Goal: Information Seeking & Learning: Learn about a topic

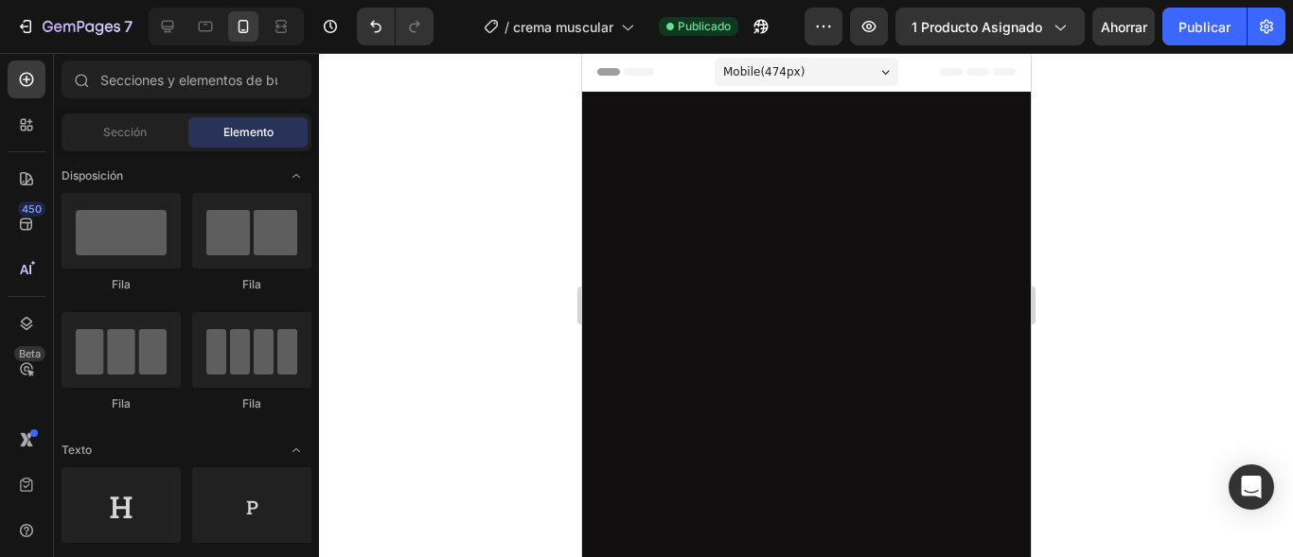
scroll to position [4134, 0]
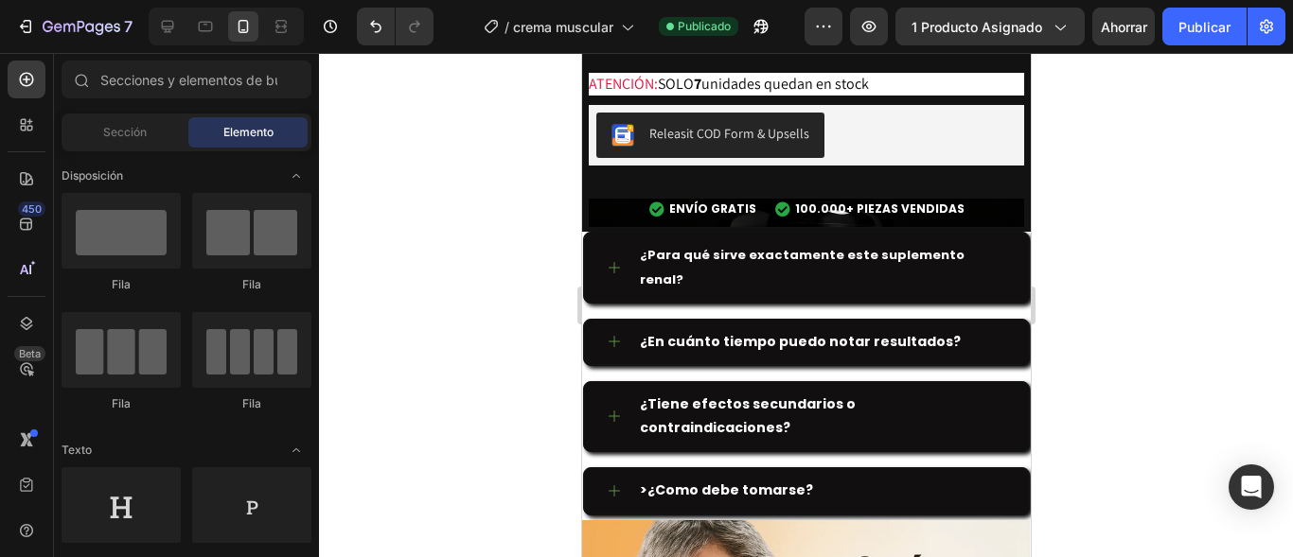
click at [403, 510] on div at bounding box center [806, 305] width 974 height 504
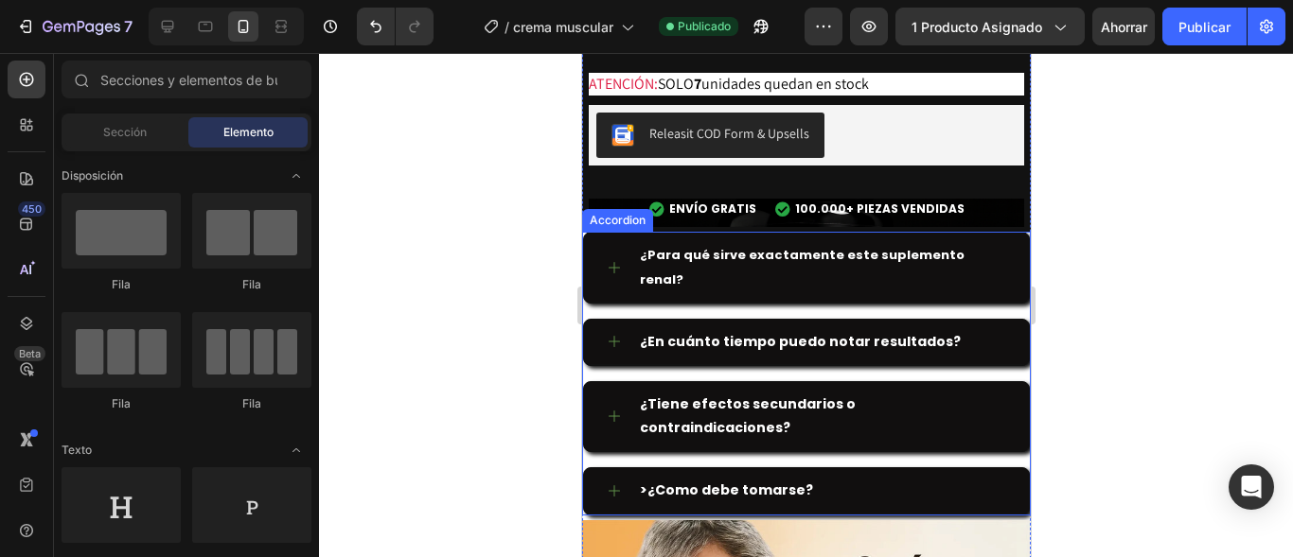
click at [686, 246] on strong "¿Para qué sirve exactamente este suplemento renal?" at bounding box center [801, 267] width 325 height 42
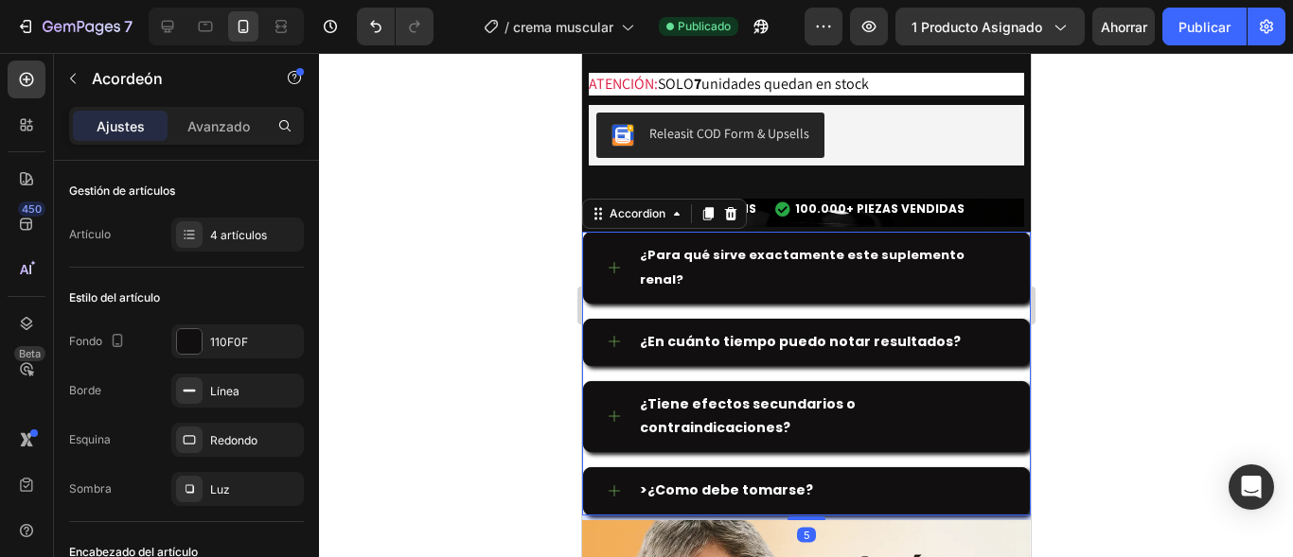
click at [675, 246] on strong "¿Para qué sirve exactamente este suplemento renal?" at bounding box center [801, 267] width 325 height 42
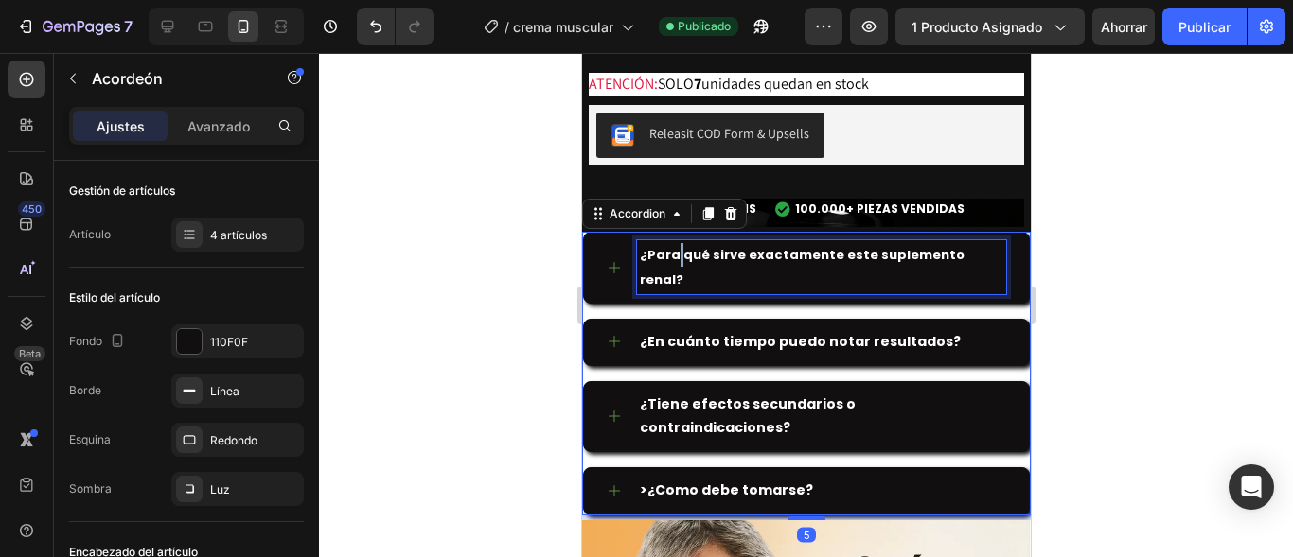
click at [675, 246] on strong "¿Para qué sirve exactamente este suplemento renal?" at bounding box center [801, 267] width 325 height 42
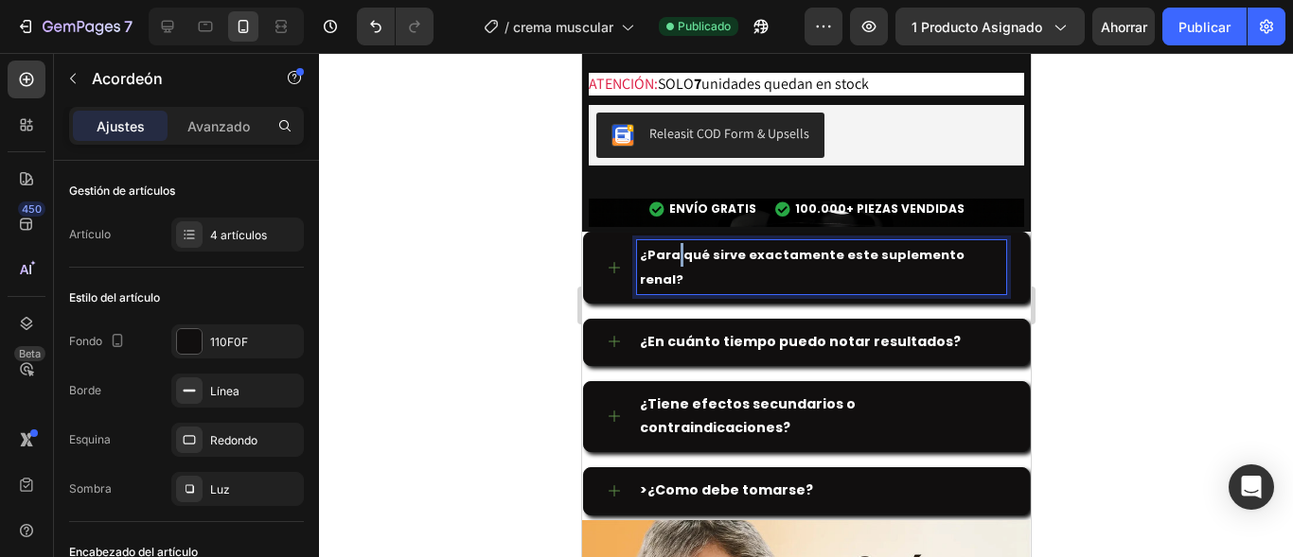
click at [641, 246] on strong "¿Para qué sirve exactamente este suplemento renal?" at bounding box center [801, 267] width 325 height 42
click at [656, 245] on strong "¿Cuánto tiempo tarda en hacer efecto?" at bounding box center [784, 254] width 291 height 19
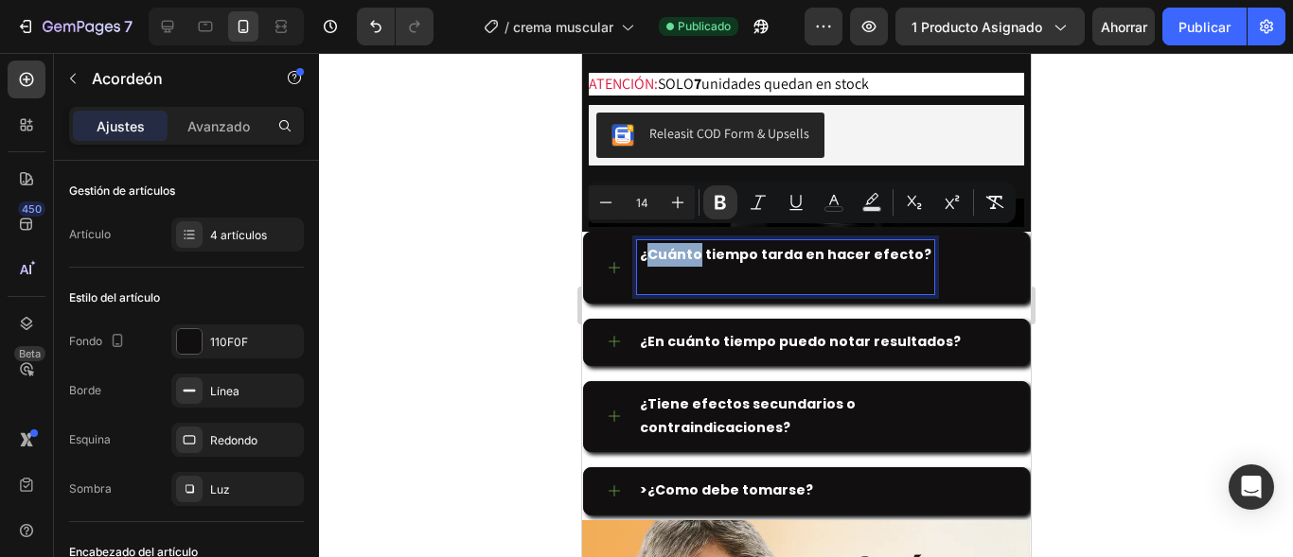
click at [634, 240] on div "¿Cuánto tiempo tarda en hacer efecto?" at bounding box center [805, 267] width 445 height 69
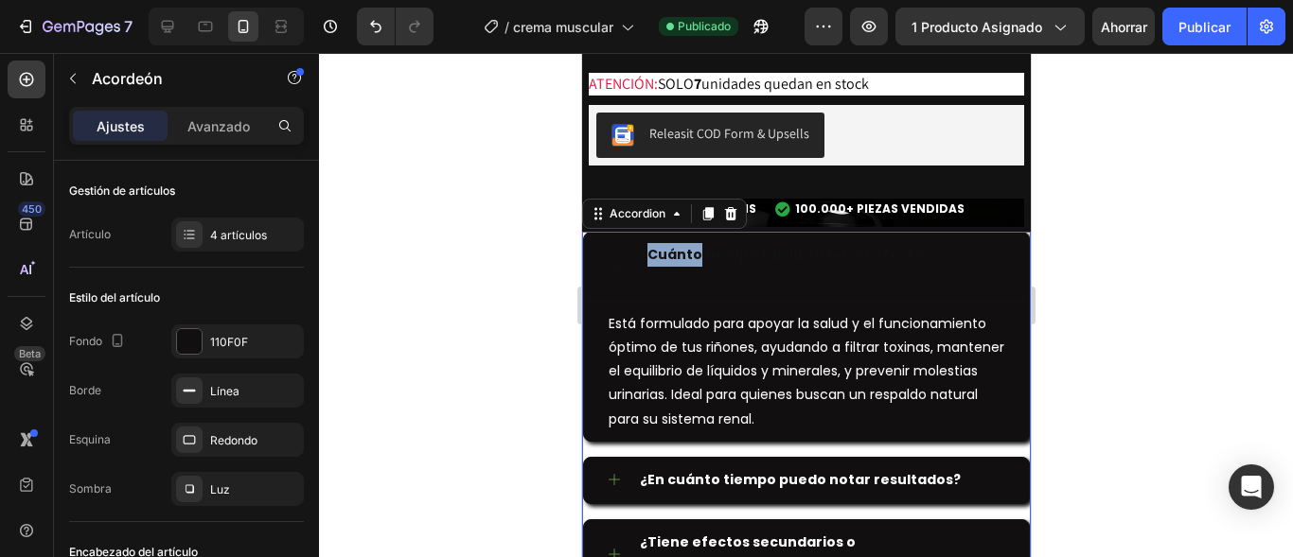
click at [648, 245] on strong "¿Cuánto tiempo tarda en hacer efecto?" at bounding box center [784, 254] width 291 height 19
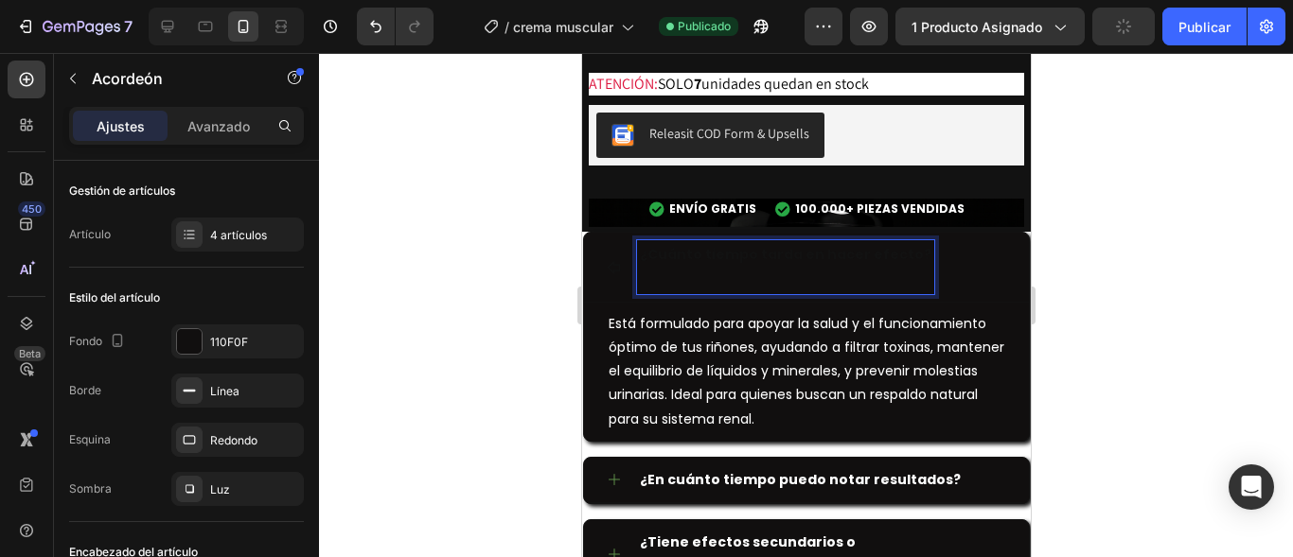
click at [644, 245] on strong "¿Cuánto tiempo tarda en hacer efecto?" at bounding box center [784, 254] width 291 height 19
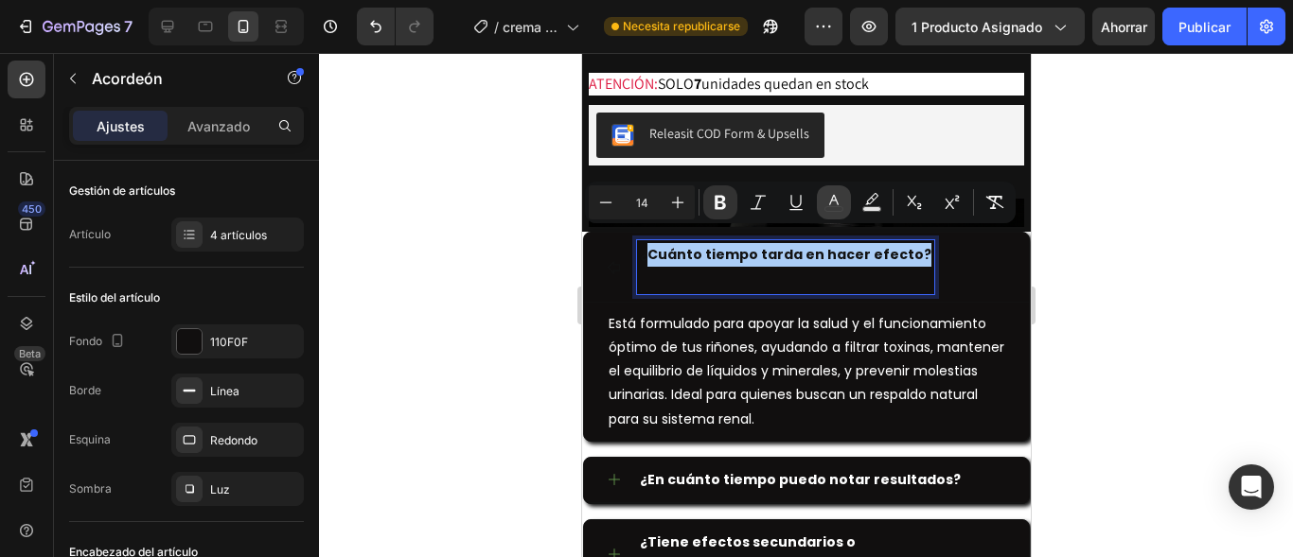
click at [837, 198] on icon "Barra de herramientas contextual del editor" at bounding box center [833, 202] width 19 height 19
type input "121212"
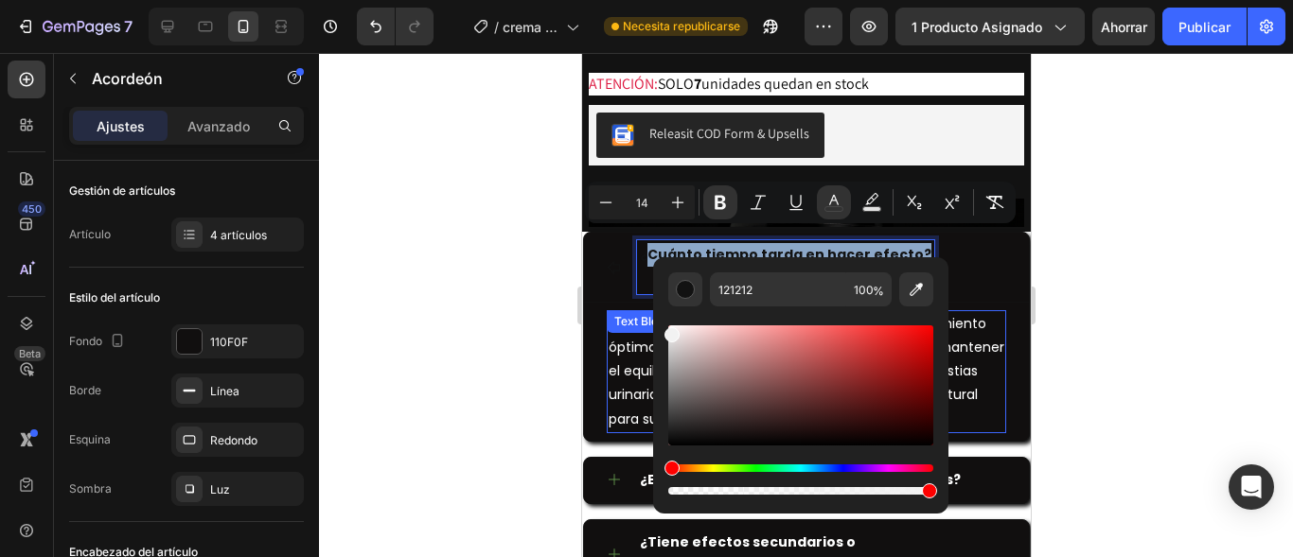
drag, startPoint x: 1260, startPoint y: 396, endPoint x: 635, endPoint y: 317, distance: 630.4
type input "F2F2F2"
click at [587, 233] on div "¿ Cuánto tiempo tarda en hacer efecto?" at bounding box center [805, 267] width 445 height 69
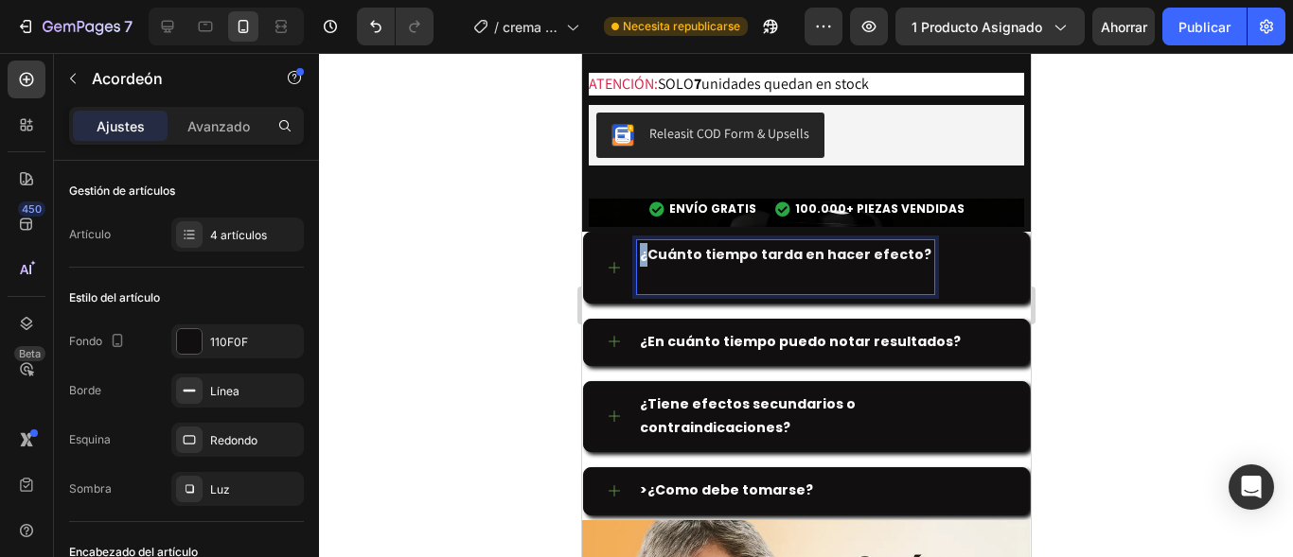
click at [659, 245] on strong "Cuánto tiempo tarda en hacer efecto?" at bounding box center [788, 254] width 284 height 19
click at [646, 245] on strong "Cuánto tiempo tarda en hacer efecto?" at bounding box center [788, 254] width 284 height 19
click at [652, 245] on strong "Cuánto tiempo tarda en hacer efecto?" at bounding box center [788, 254] width 284 height 19
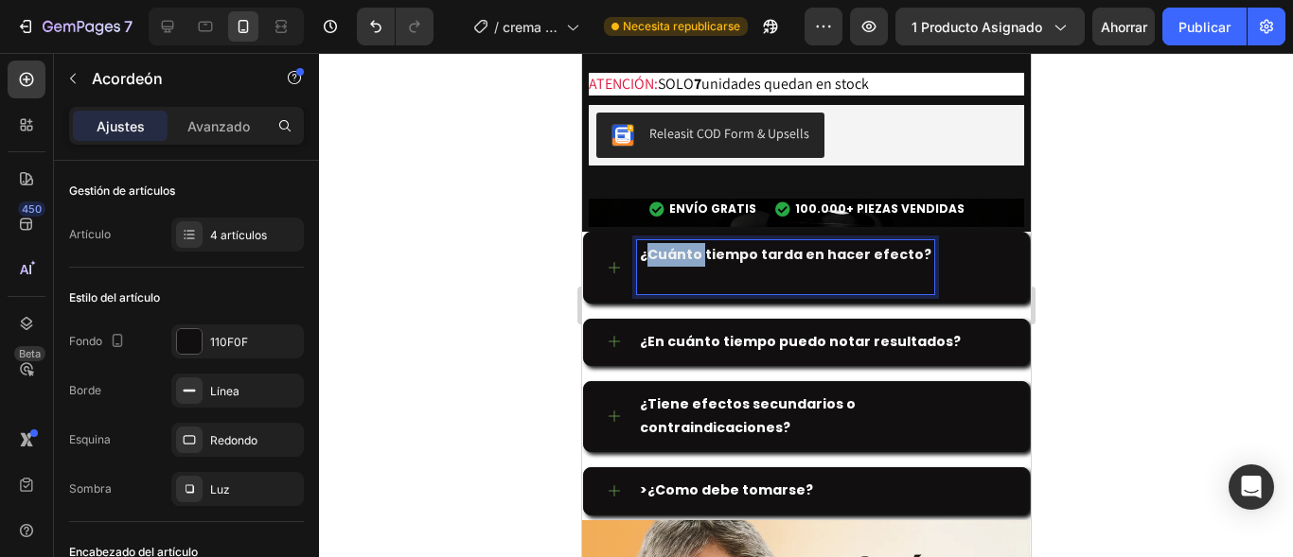
click at [652, 245] on strong "Cuánto tiempo tarda en hacer efecto?" at bounding box center [788, 254] width 284 height 19
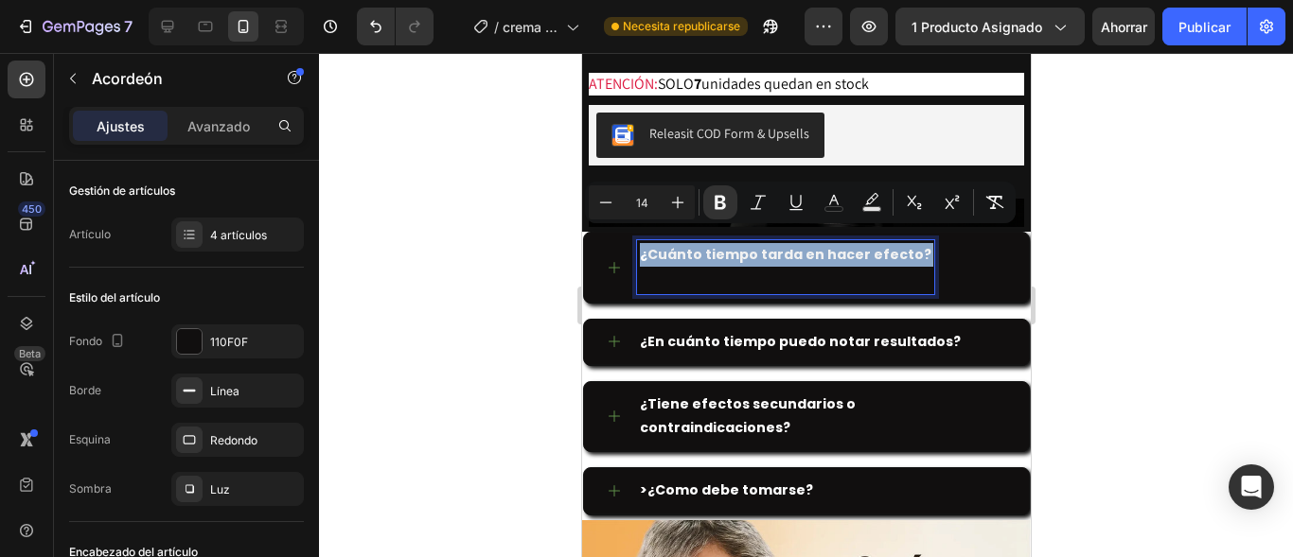
click at [652, 245] on strong "Cuánto tiempo tarda en hacer efecto?" at bounding box center [788, 254] width 284 height 19
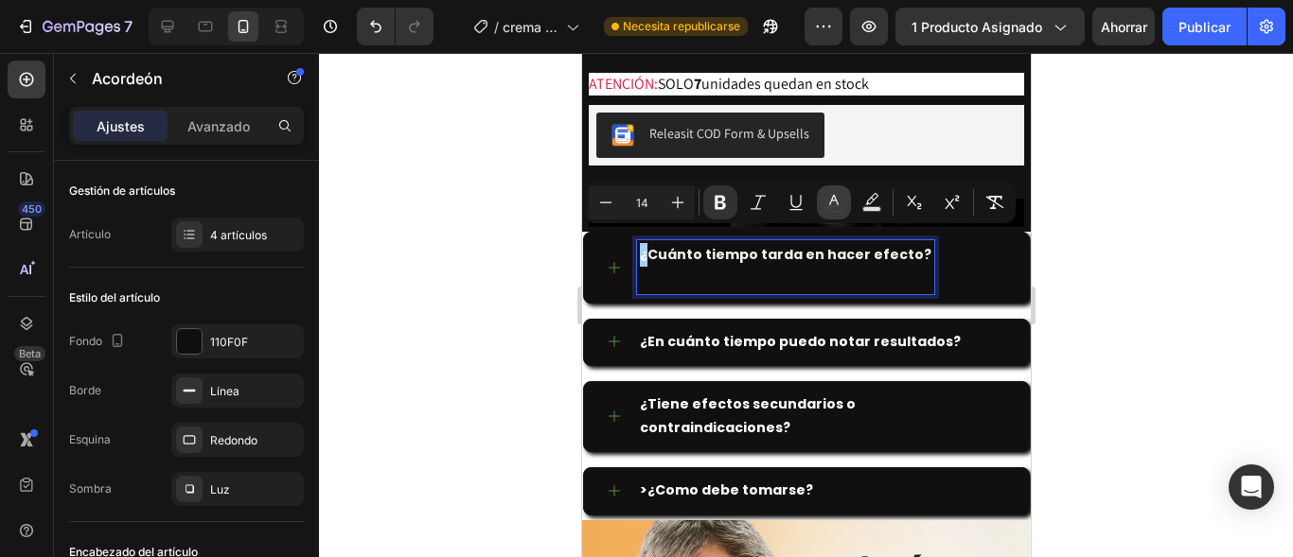
click at [823, 202] on button "color" at bounding box center [834, 202] width 34 height 34
type input "FFFFFF"
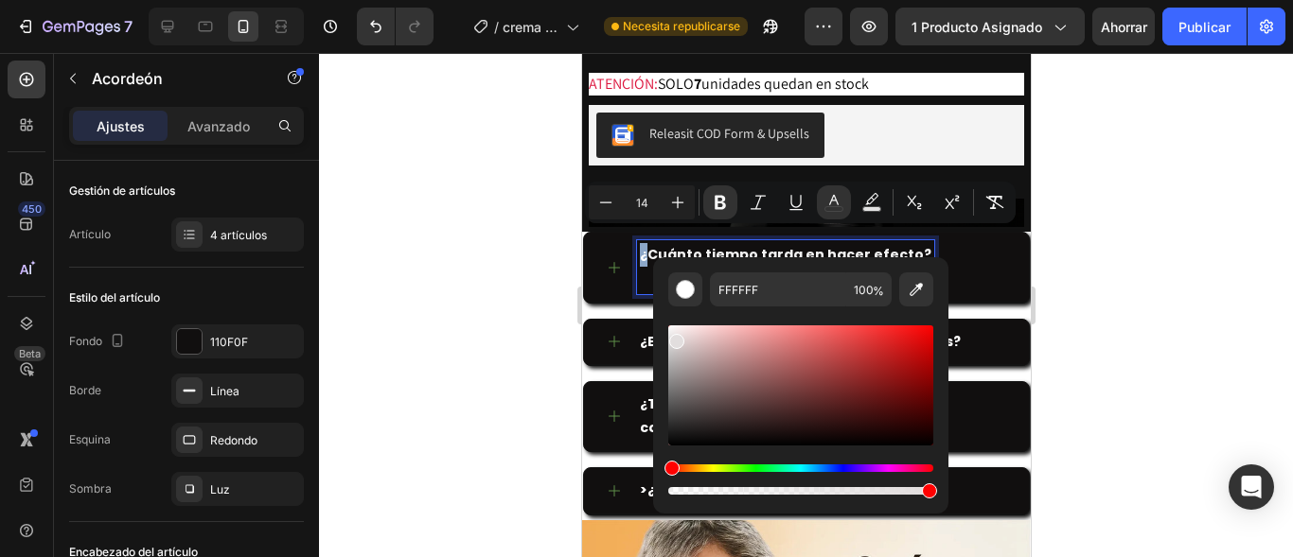
type input "E2DEDE"
drag, startPoint x: 1256, startPoint y: 391, endPoint x: 634, endPoint y: 304, distance: 627.8
click at [477, 245] on div at bounding box center [806, 305] width 974 height 504
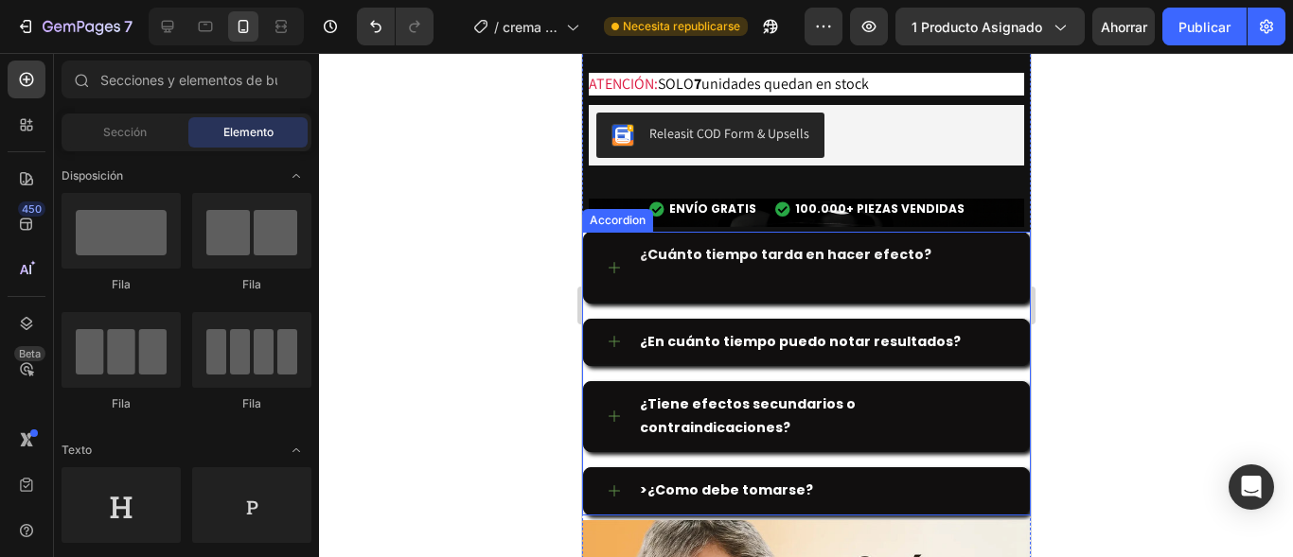
click at [882, 259] on p "¿ Cuánto tiempo tarda en hacer efecto?" at bounding box center [784, 266] width 291 height 47
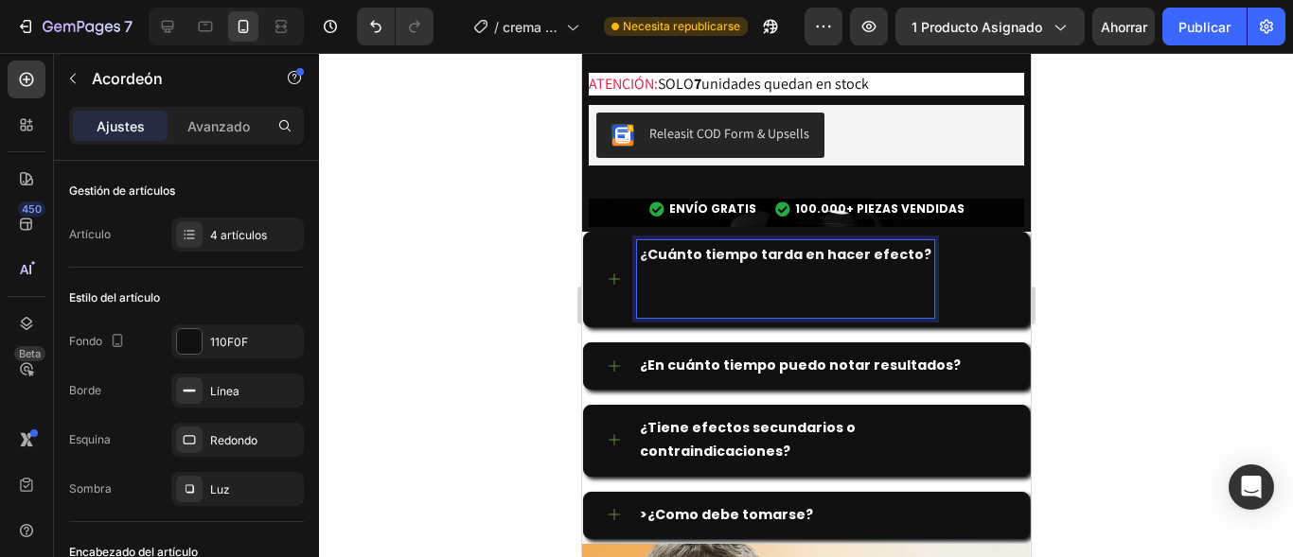
click at [731, 273] on p "¿ Cuánto tiempo tarda en hacer efecto? ⁠⁠⁠⁠⁠⁠⁠" at bounding box center [784, 279] width 291 height 72
click at [791, 296] on p "¿ Cuánto tiempo tarda en hacer efecto? ⁠⁠⁠⁠⁠⁠⁠" at bounding box center [784, 279] width 291 height 72
click at [791, 296] on p "¿ Cuánto tiempo tarda en hacer efecto?" at bounding box center [784, 279] width 291 height 72
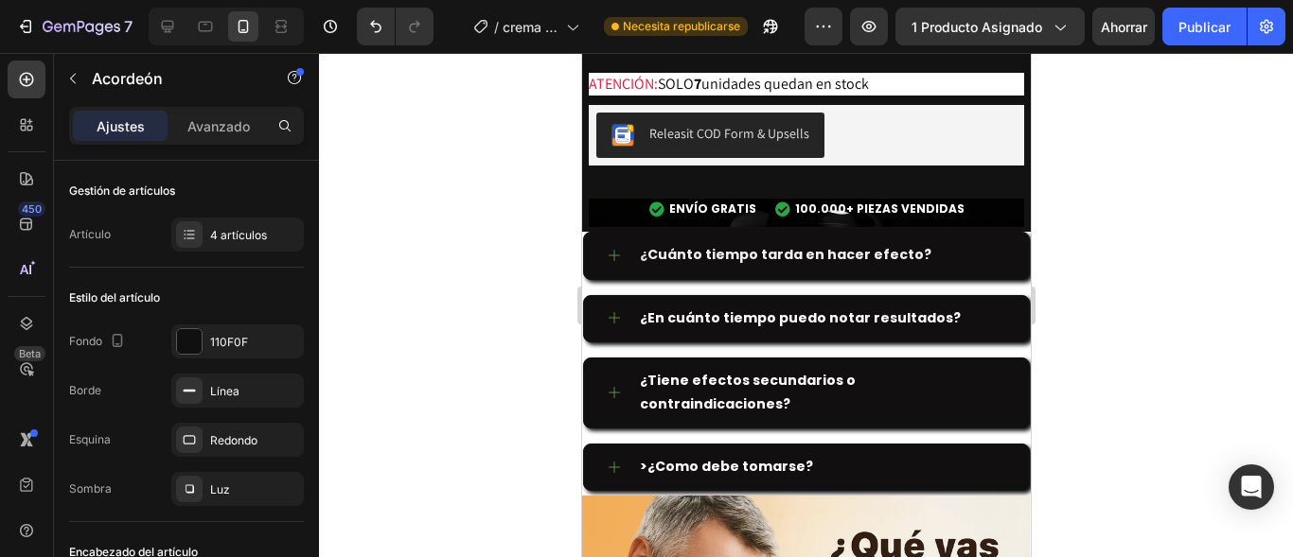
click at [1074, 281] on div at bounding box center [806, 305] width 974 height 504
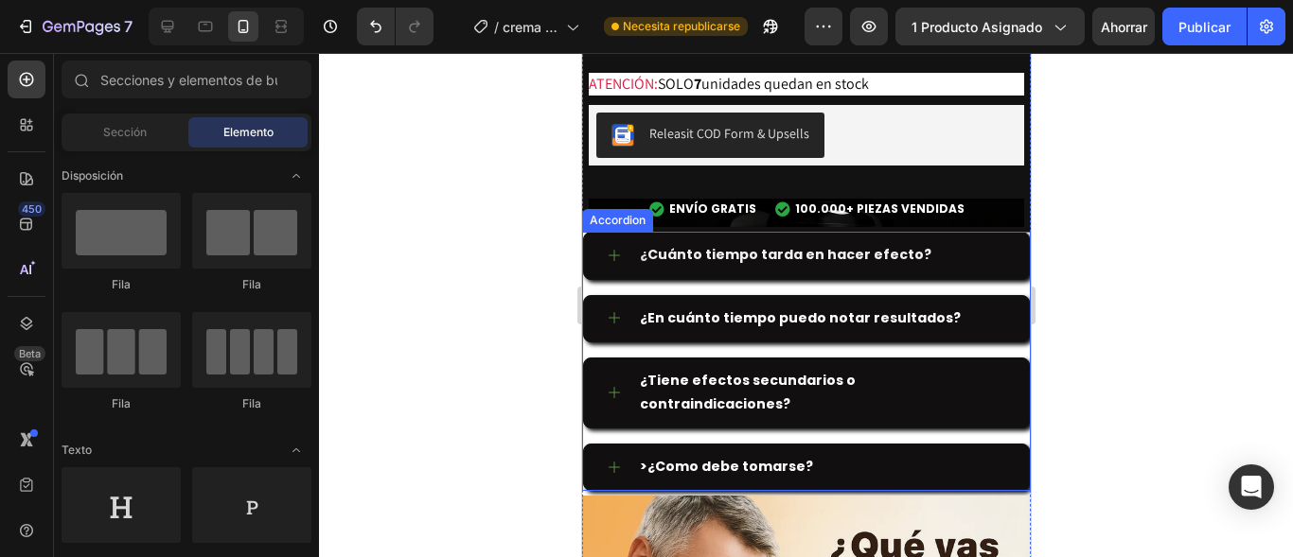
click at [608, 248] on icon at bounding box center [613, 255] width 15 height 15
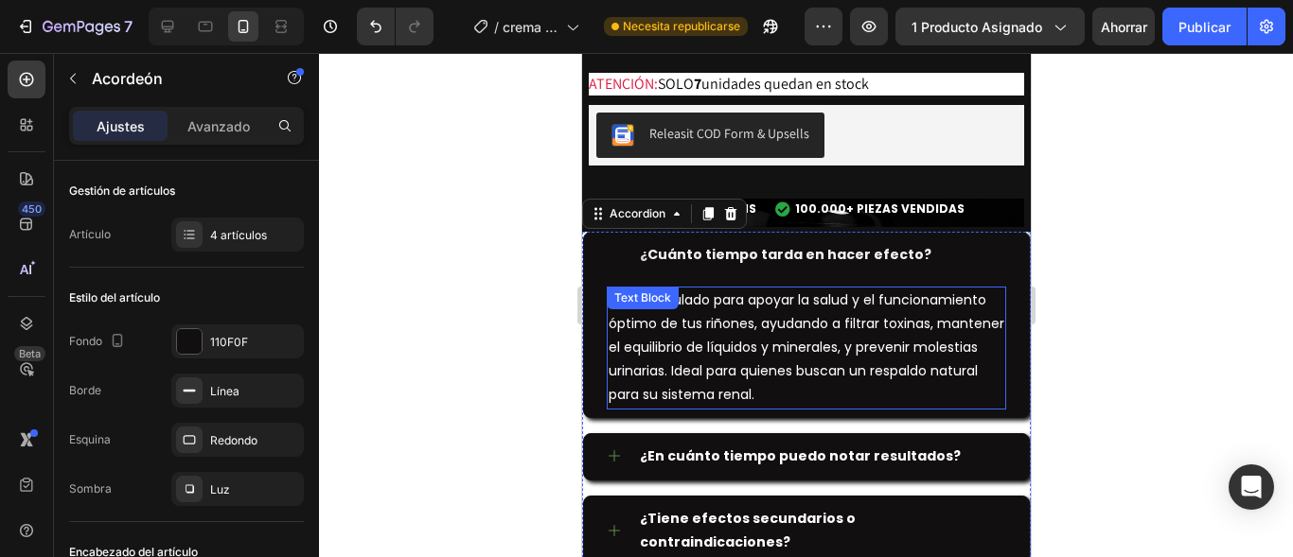
click at [626, 312] on p "Está formulado para apoyar la salud y el funcionamiento óptimo de tus riñones, …" at bounding box center [806, 348] width 396 height 119
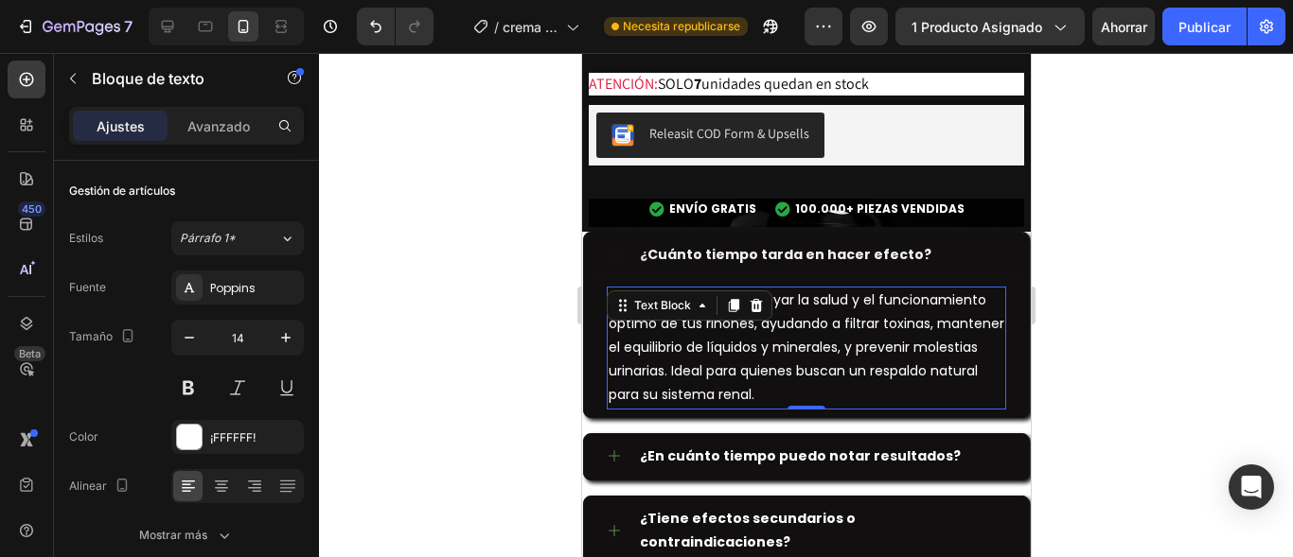
click at [870, 373] on p "Está formulado para apoyar la salud y el funcionamiento óptimo de tus riñones, …" at bounding box center [806, 348] width 396 height 119
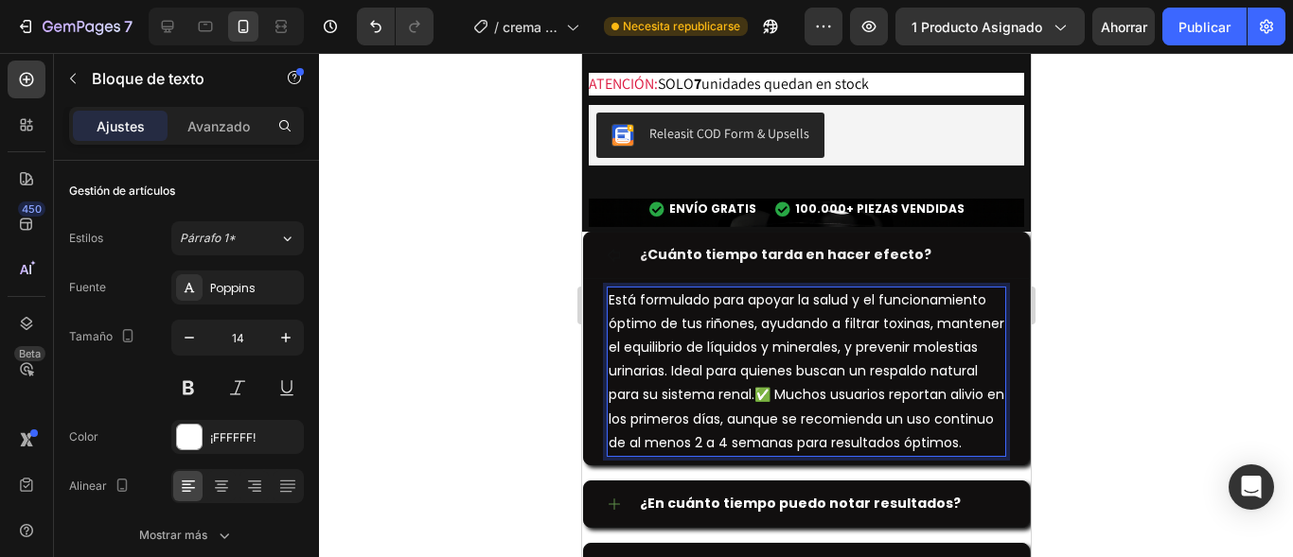
click at [869, 380] on p "Está formulado para apoyar la salud y el funcionamiento óptimo de tus riñones, …" at bounding box center [806, 372] width 396 height 167
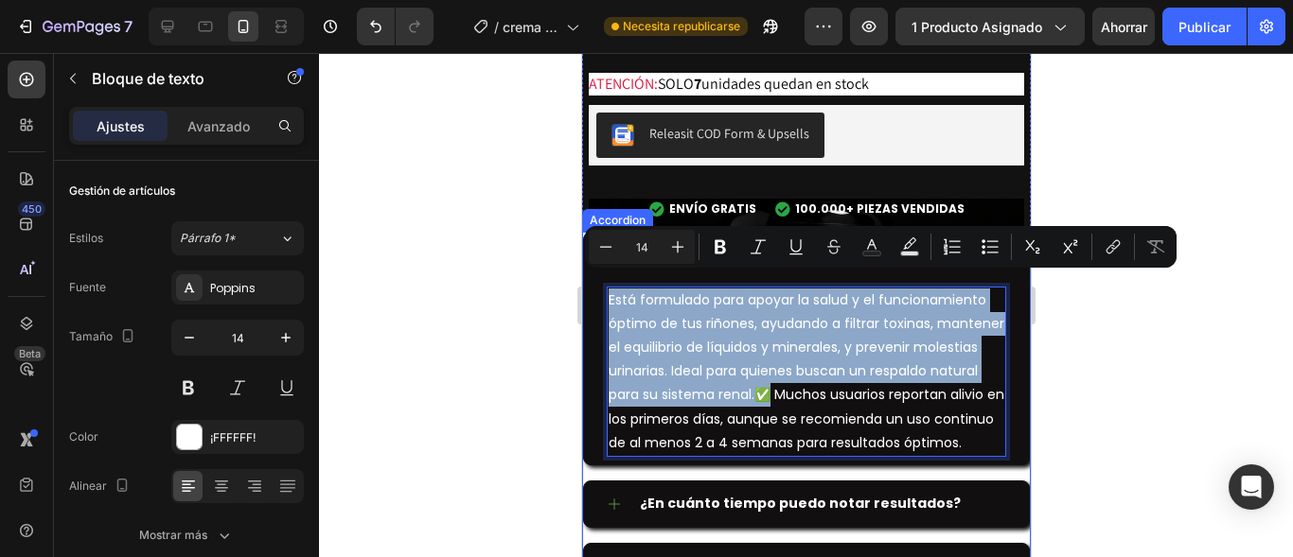
drag, startPoint x: 869, startPoint y: 380, endPoint x: 581, endPoint y: 263, distance: 310.7
click at [582, 263] on div "¿ Cuánto tiempo tarda en hacer efecto? Está formulado para apoyar la salud y el…" at bounding box center [805, 349] width 447 height 234
click at [846, 390] on p "Está formulado para apoyar la salud y el funcionamiento óptimo de tus riñones, …" at bounding box center [806, 372] width 396 height 167
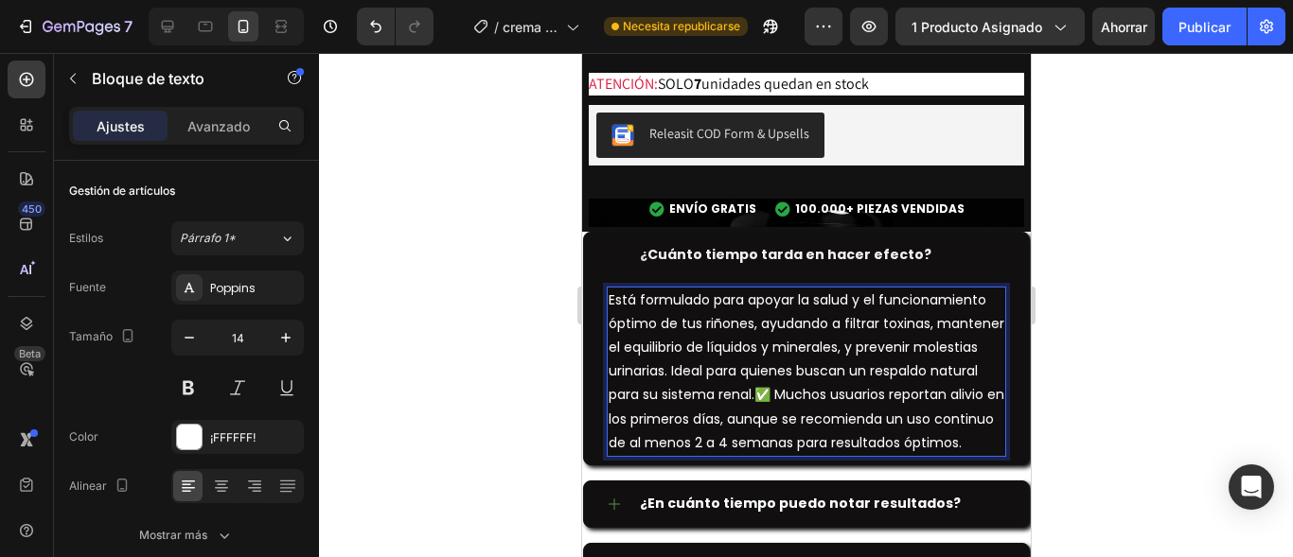
click at [870, 386] on p "Está formulado para apoyar la salud y el funcionamiento óptimo de tus riñones, …" at bounding box center [806, 372] width 396 height 167
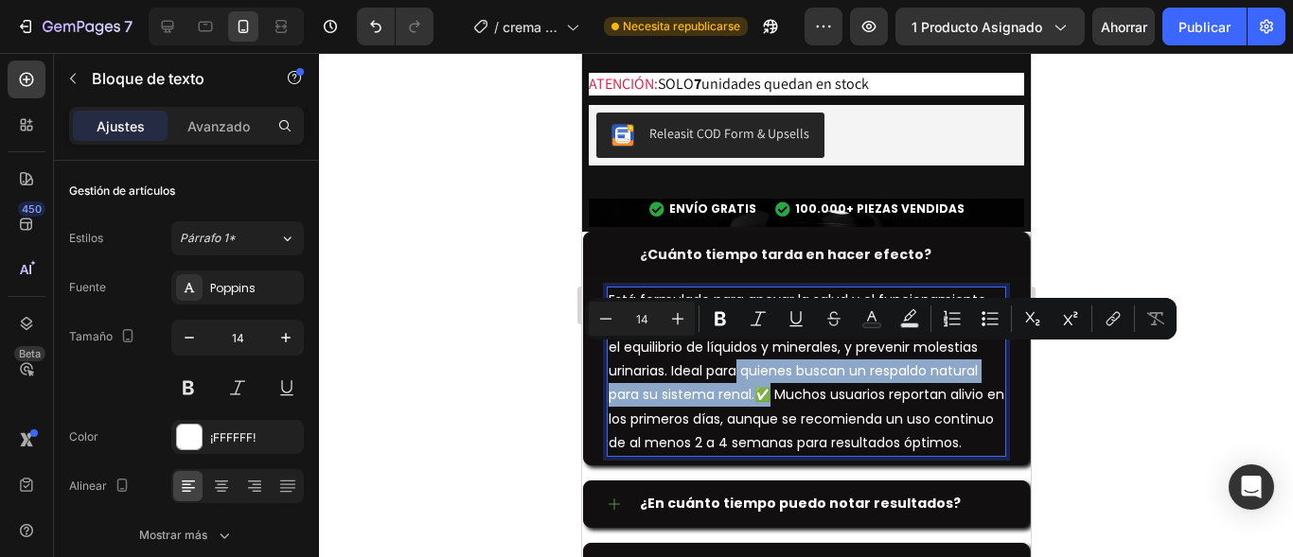
click at [855, 385] on p "Está formulado para apoyar la salud y el funcionamiento óptimo de tus riñones, …" at bounding box center [806, 372] width 396 height 167
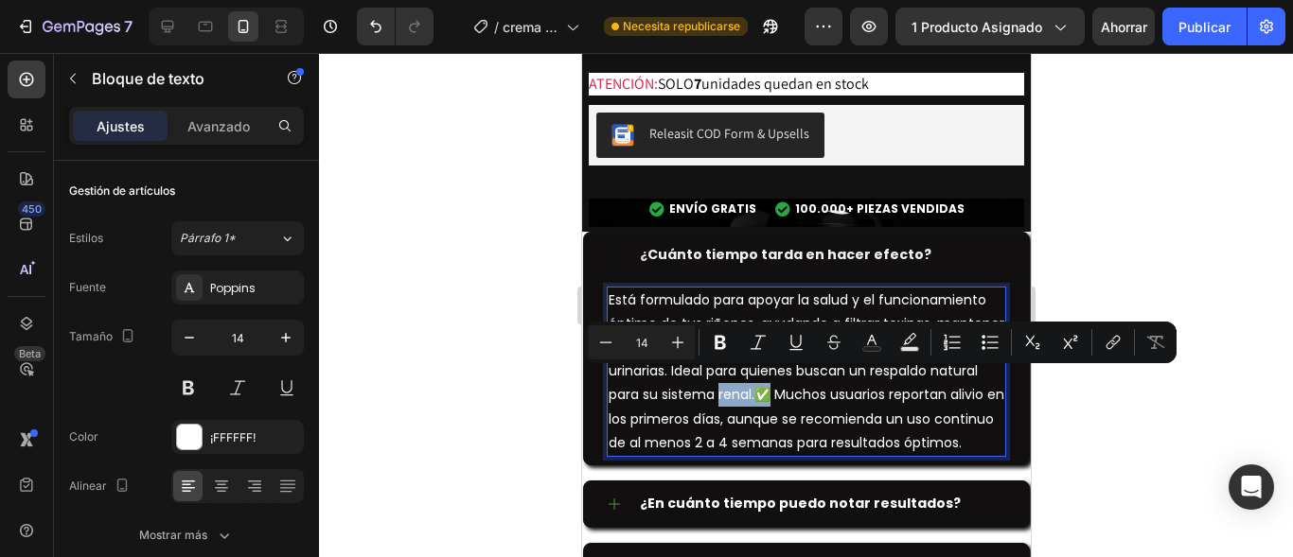
click at [872, 383] on p "Está formulado para apoyar la salud y el funcionamiento óptimo de tus riñones, …" at bounding box center [806, 372] width 396 height 167
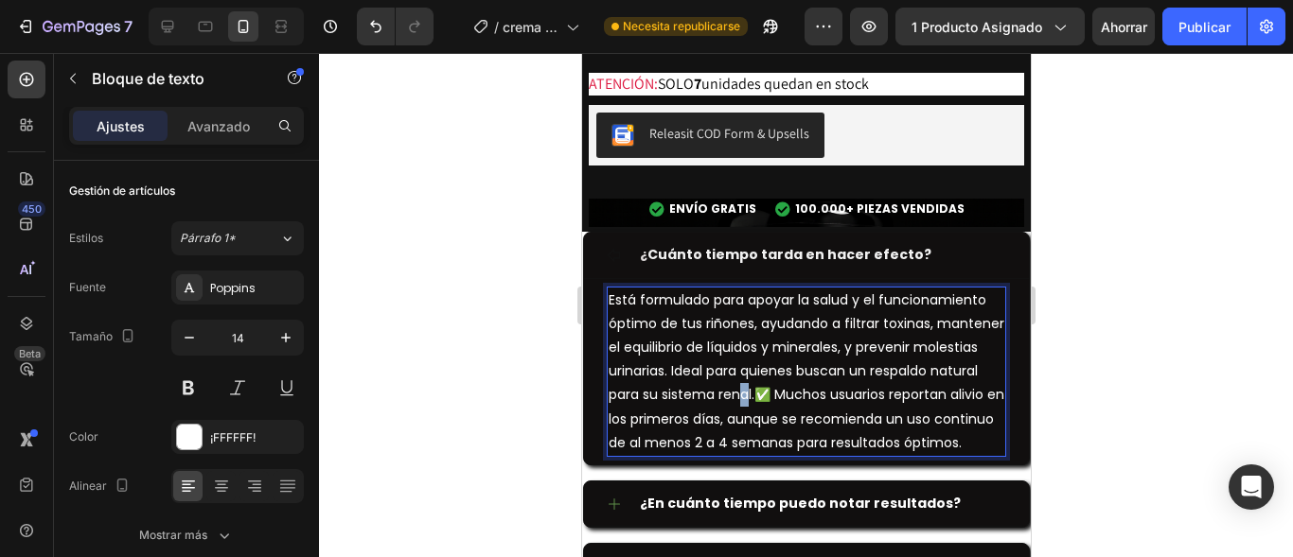
click at [858, 379] on p "Está formulado para apoyar la salud y el funcionamiento óptimo de tus riñones, …" at bounding box center [806, 372] width 396 height 167
click at [868, 387] on p "Está formulado para apoyar la salud y el funcionamiento óptimo de tus riñones, …" at bounding box center [806, 372] width 396 height 167
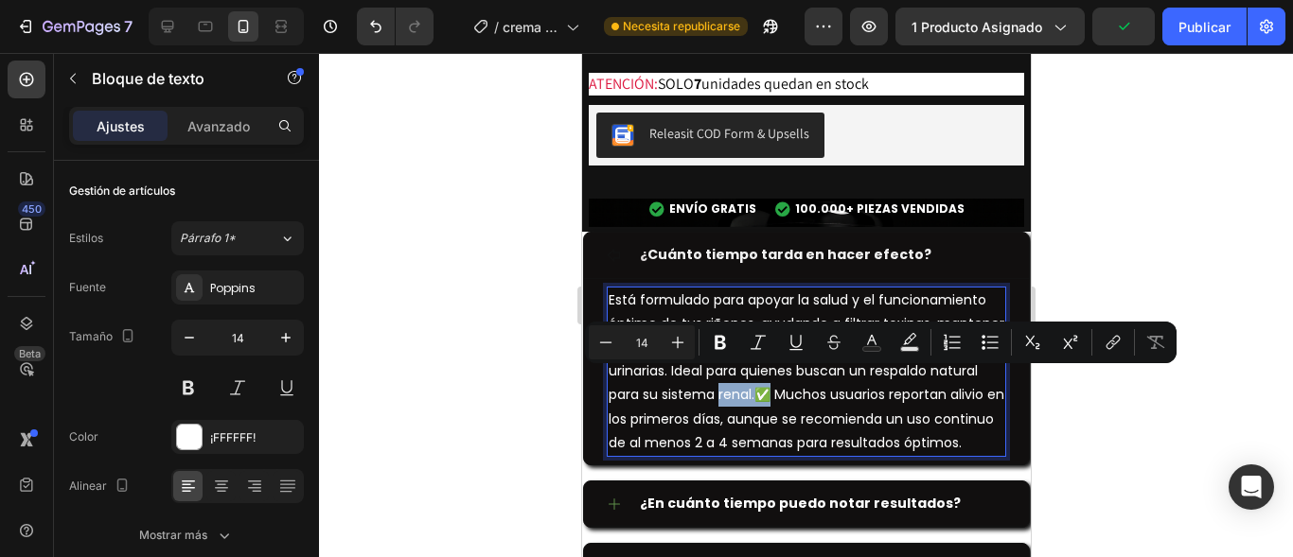
drag, startPoint x: 868, startPoint y: 387, endPoint x: 855, endPoint y: 381, distance: 13.5
click at [854, 382] on p "Está formulado para apoyar la salud y el funcionamiento óptimo de tus riñones, …" at bounding box center [806, 372] width 396 height 167
click at [872, 380] on p "Está formulado para apoyar la salud y el funcionamiento óptimo de tus riñones, …" at bounding box center [806, 372] width 396 height 167
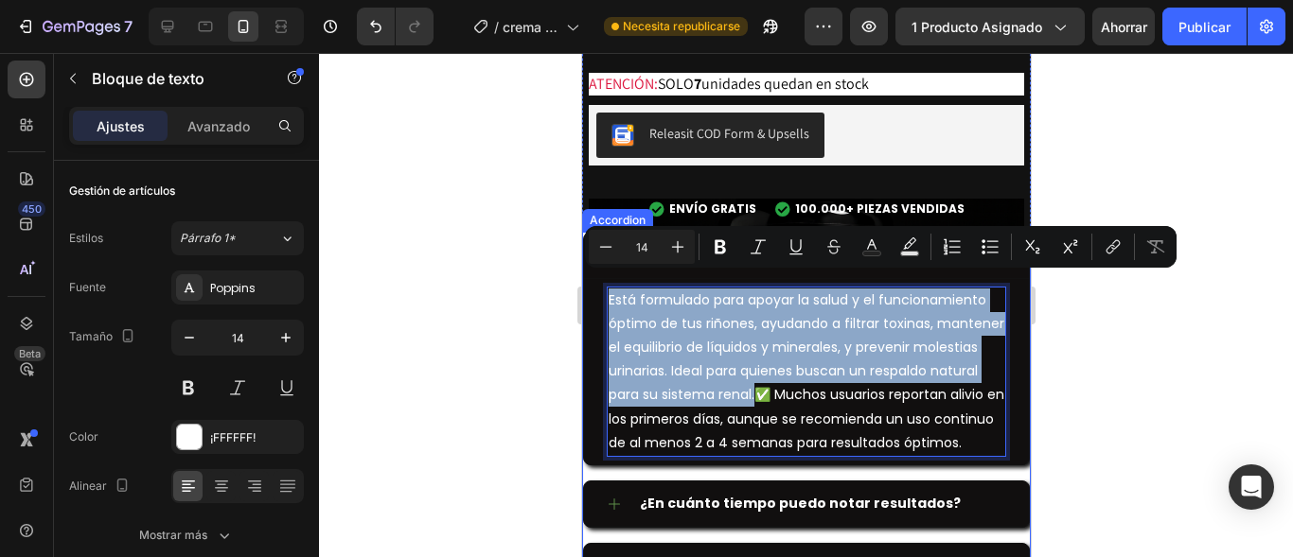
drag, startPoint x: 870, startPoint y: 381, endPoint x: 1168, endPoint y: 320, distance: 304.4
click at [586, 279] on div "Está formulado para apoyar la salud y el funcionamiento óptimo de tus riñones, …" at bounding box center [805, 371] width 445 height 185
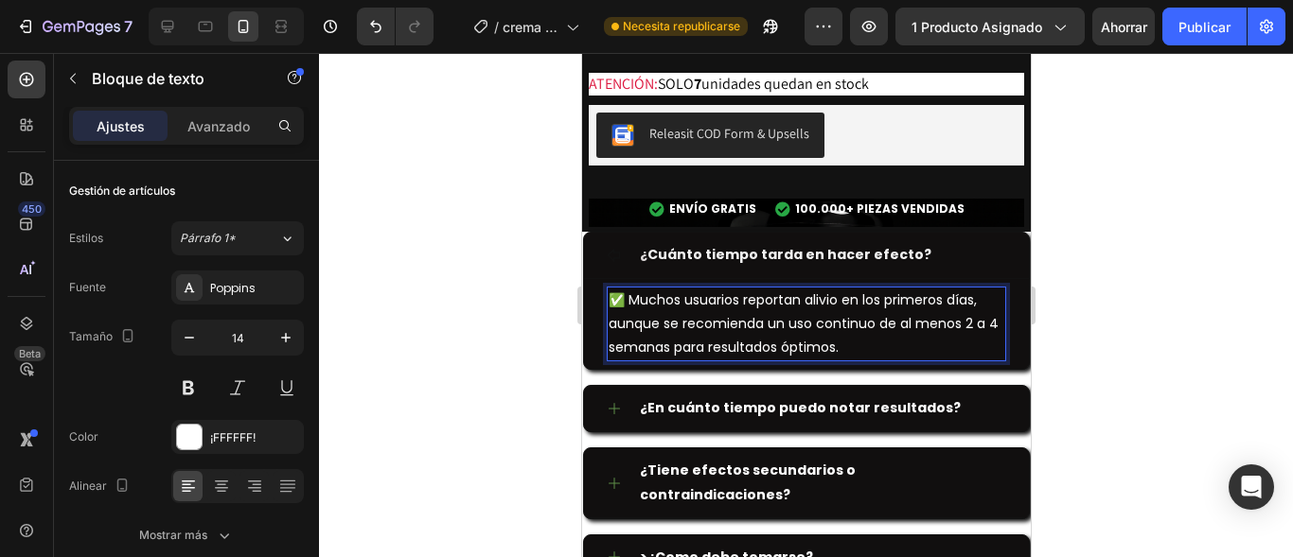
click at [530, 358] on div at bounding box center [806, 305] width 974 height 504
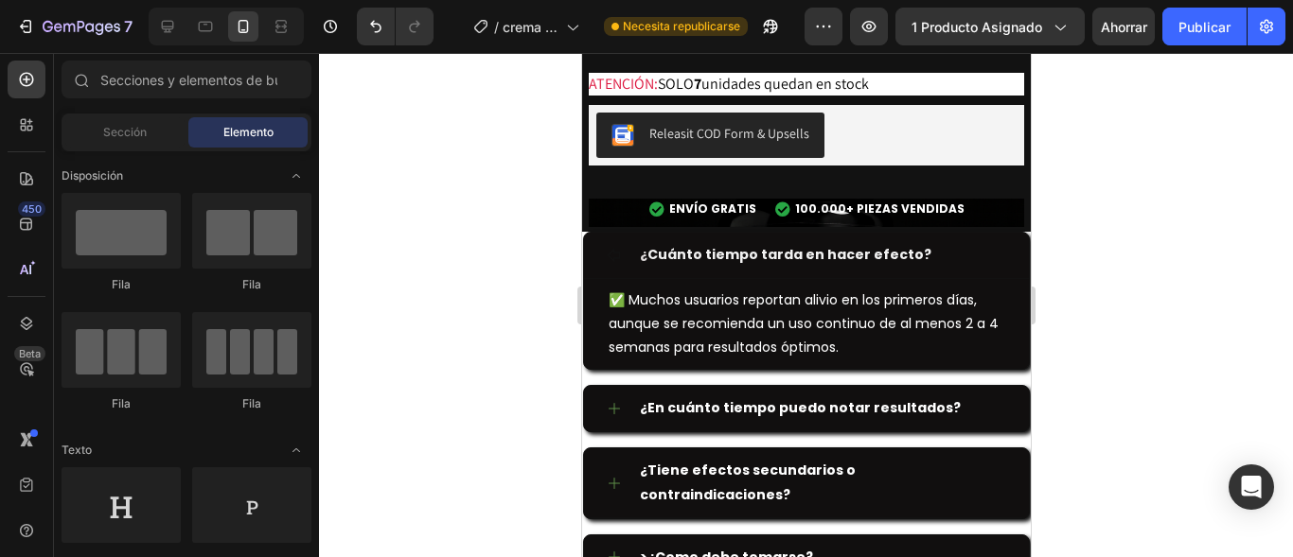
click at [530, 358] on div at bounding box center [806, 305] width 974 height 504
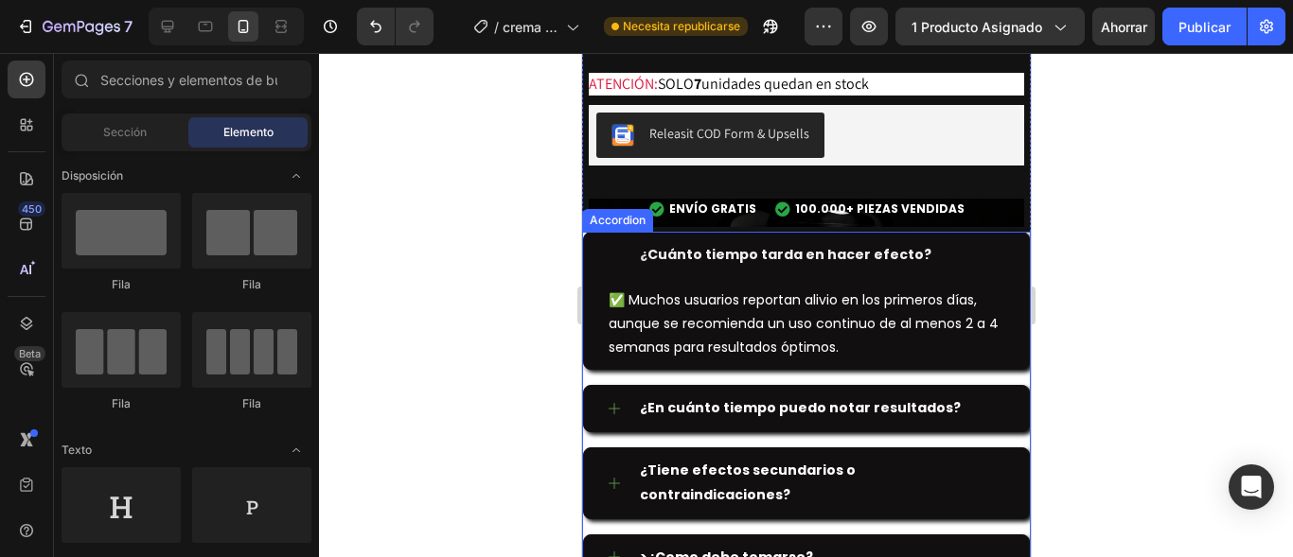
click at [694, 398] on strong "¿En cuánto tiempo puedo notar resultados?" at bounding box center [799, 407] width 321 height 19
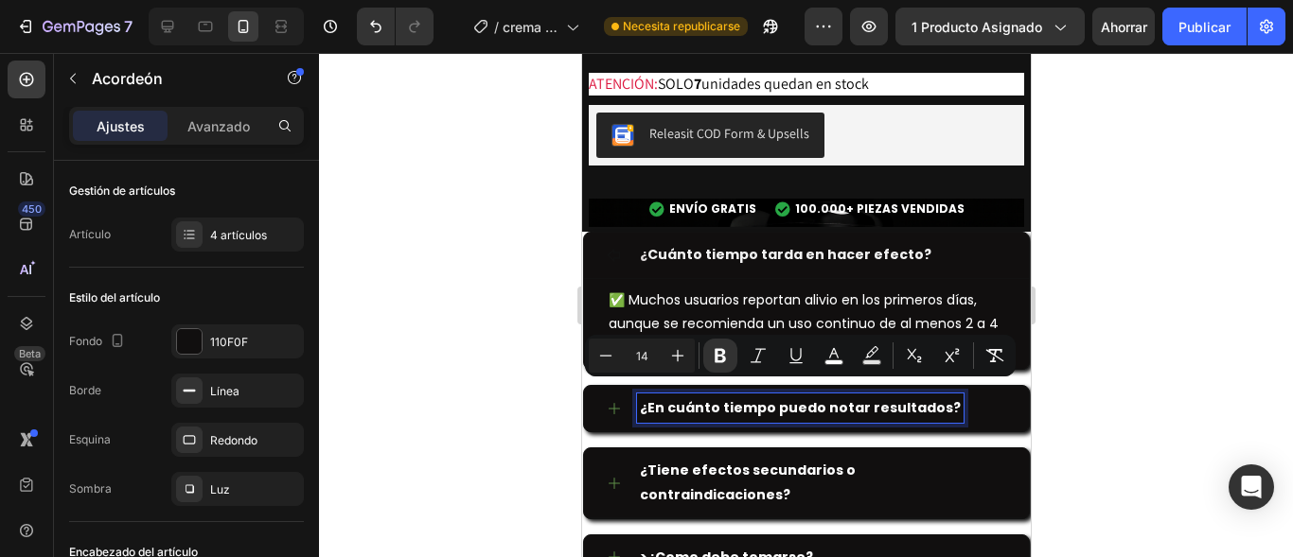
click at [862, 398] on strong "¿En cuánto tiempo puedo notar resultados?" at bounding box center [799, 407] width 321 height 19
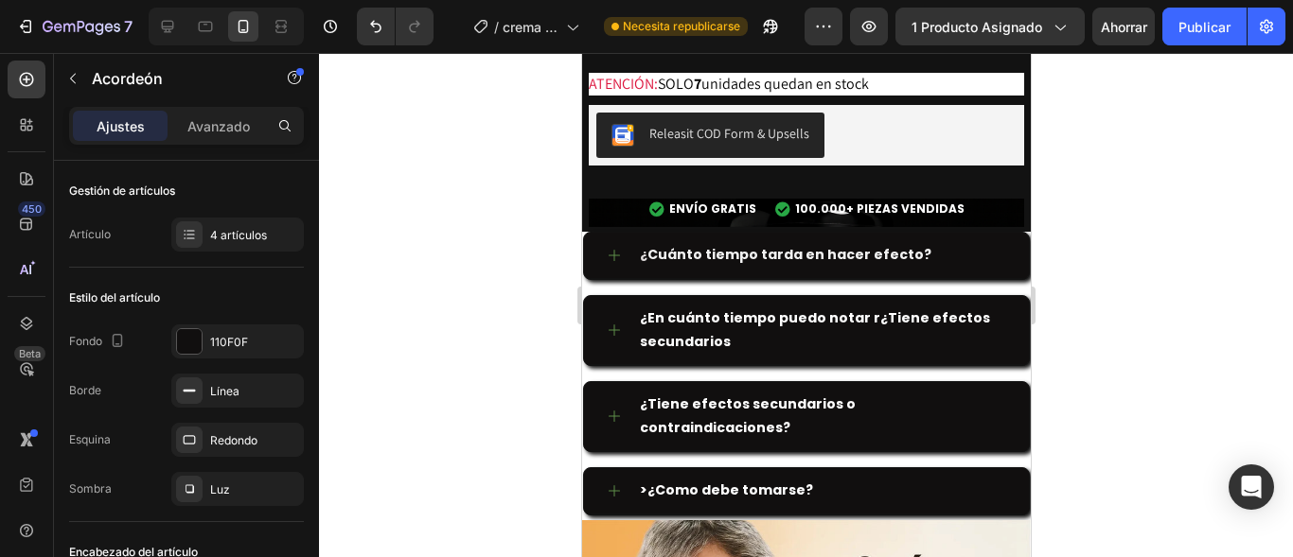
click at [792, 366] on div "¿ Cuánto tiempo tarda en hacer efecto? ¿En cuánto tiempo puedo notar r¿Tiene ef…" at bounding box center [805, 373] width 449 height 283
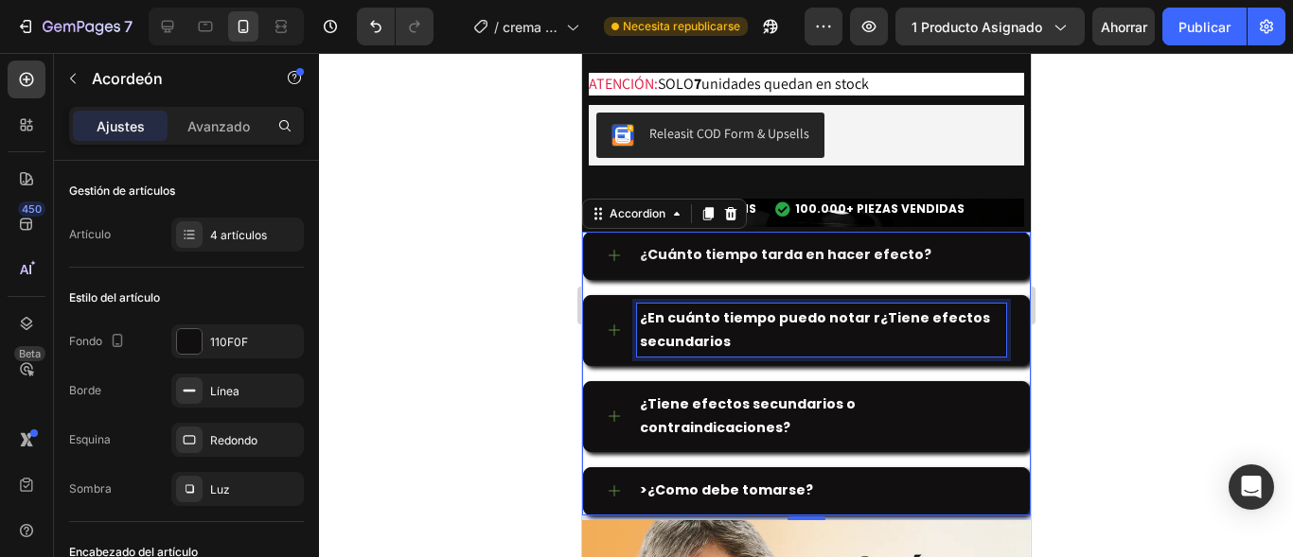
click at [748, 330] on p "¿En cuánto tiempo puedo notar r¿Tiene efectos secundarios" at bounding box center [820, 330] width 363 height 47
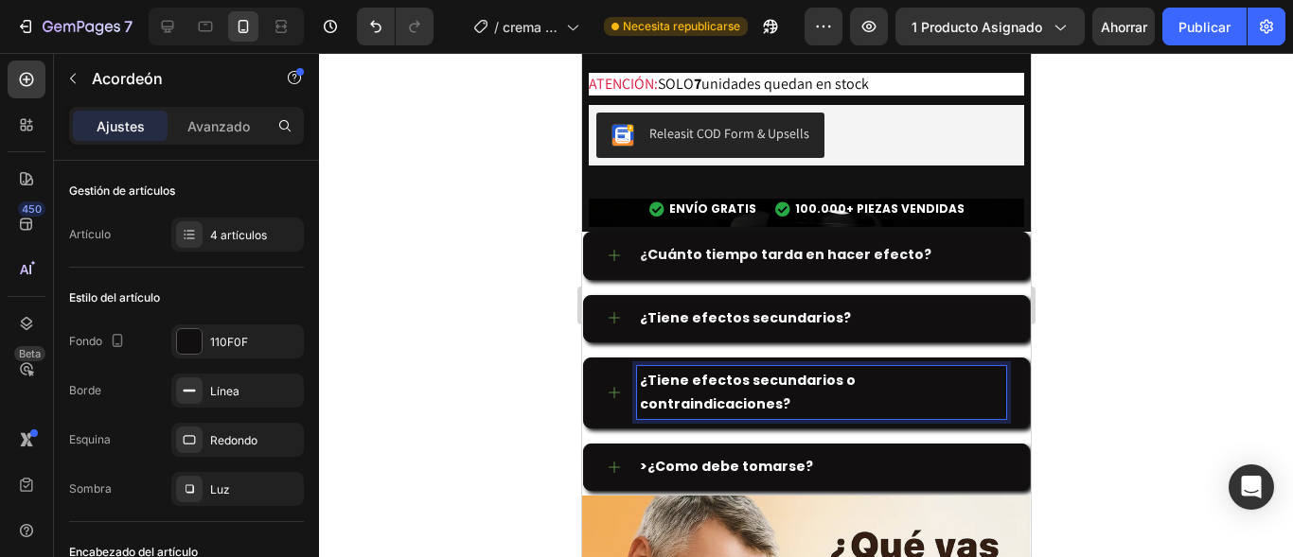
click at [707, 371] on strong "¿Tiene efectos secundarios o contraindicaciones?" at bounding box center [747, 392] width 216 height 43
click at [600, 303] on div "¿Tiene efectos secundarios?" at bounding box center [805, 318] width 445 height 45
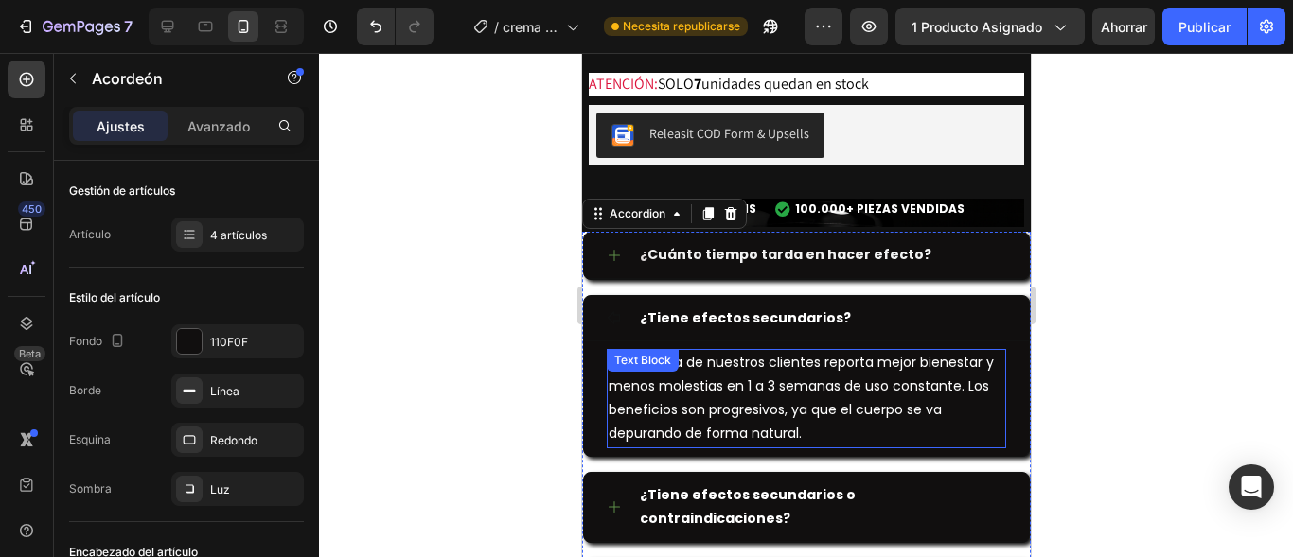
click at [824, 407] on p "La mayoría de nuestros clientes reporta mejor bienestar y menos molestias en 1 …" at bounding box center [806, 399] width 396 height 96
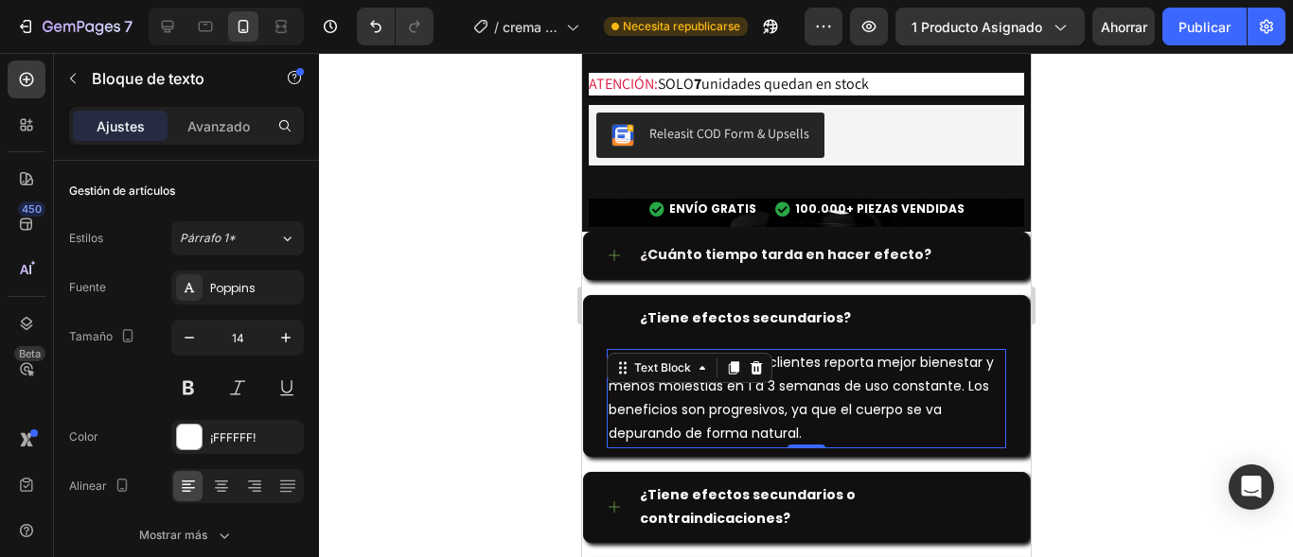
click at [816, 418] on p "La mayoría de nuestros clientes reporta mejor bienestar y menos molestias en 1 …" at bounding box center [806, 399] width 396 height 96
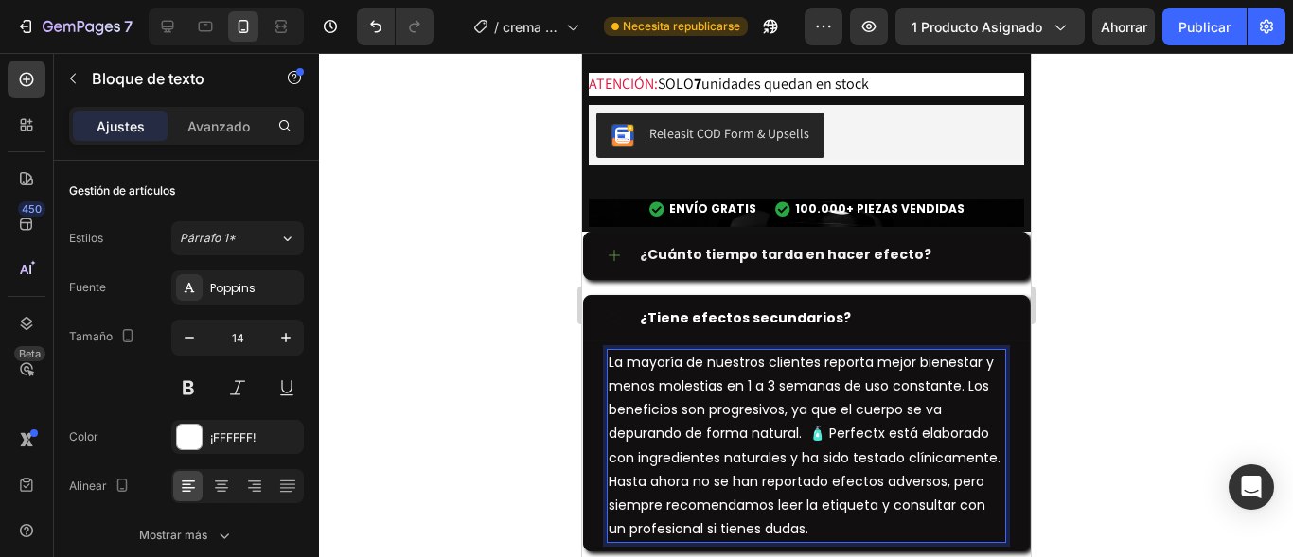
click at [808, 418] on p "La mayoría de nuestros clientes reporta mejor bienestar y menos molestias en 1 …" at bounding box center [806, 446] width 396 height 191
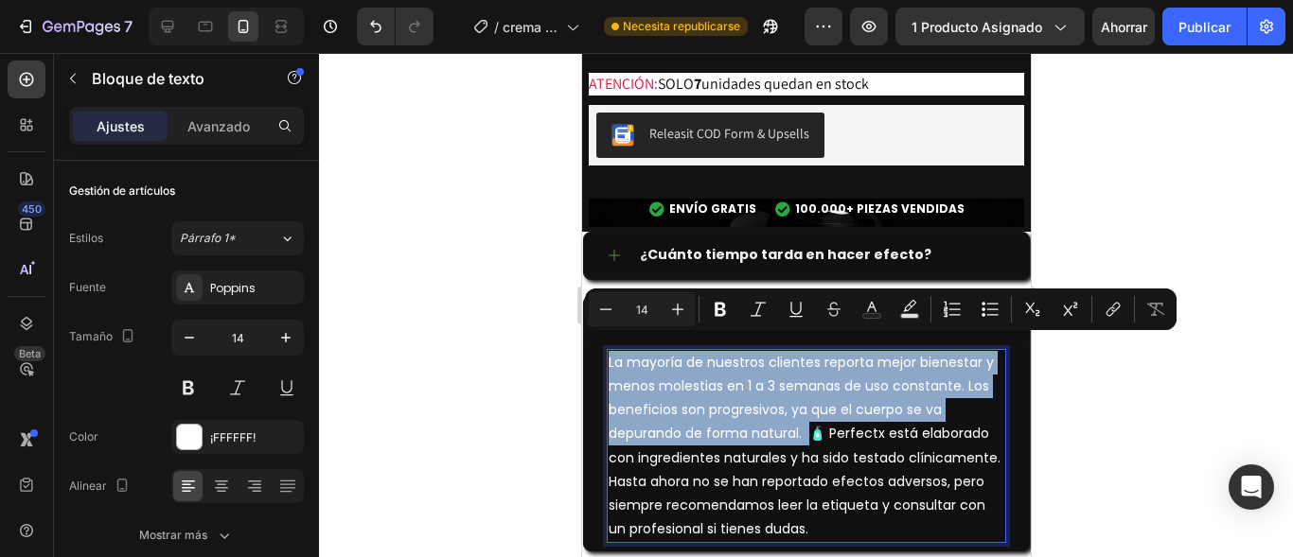
drag, startPoint x: 808, startPoint y: 418, endPoint x: 568, endPoint y: 322, distance: 259.0
click at [581, 322] on html "Mobile ( 474 px) iPhone 13 Mini iPhone 13 Pro iPhone 11 Pro Max iPhone 15 Pro M…" at bounding box center [805, 555] width 449 height 9272
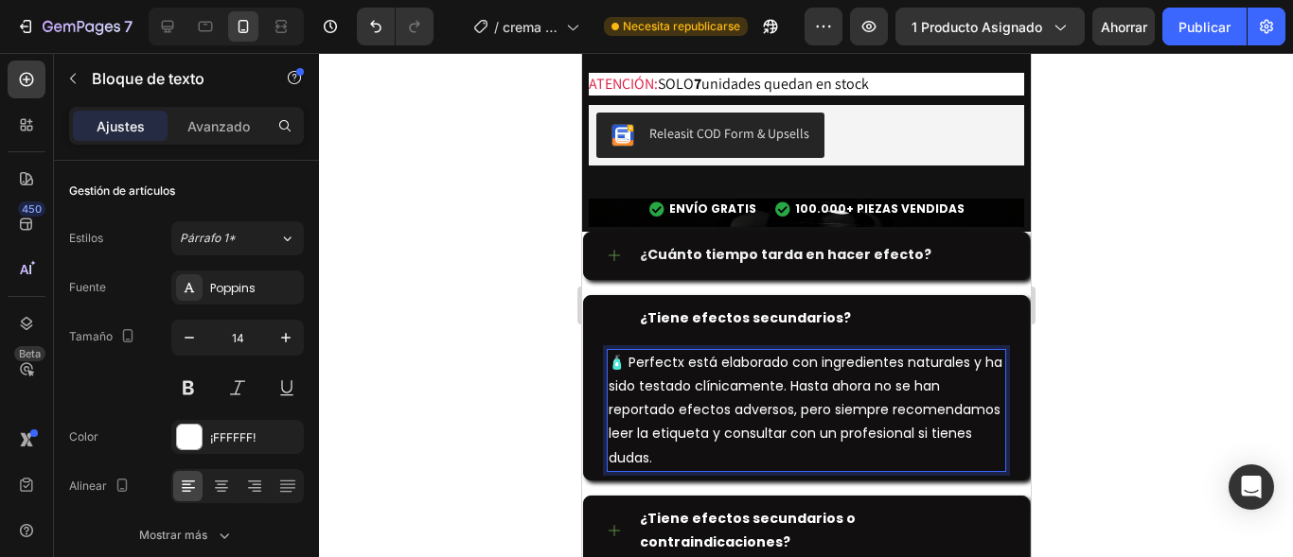
click at [523, 436] on div at bounding box center [806, 305] width 974 height 504
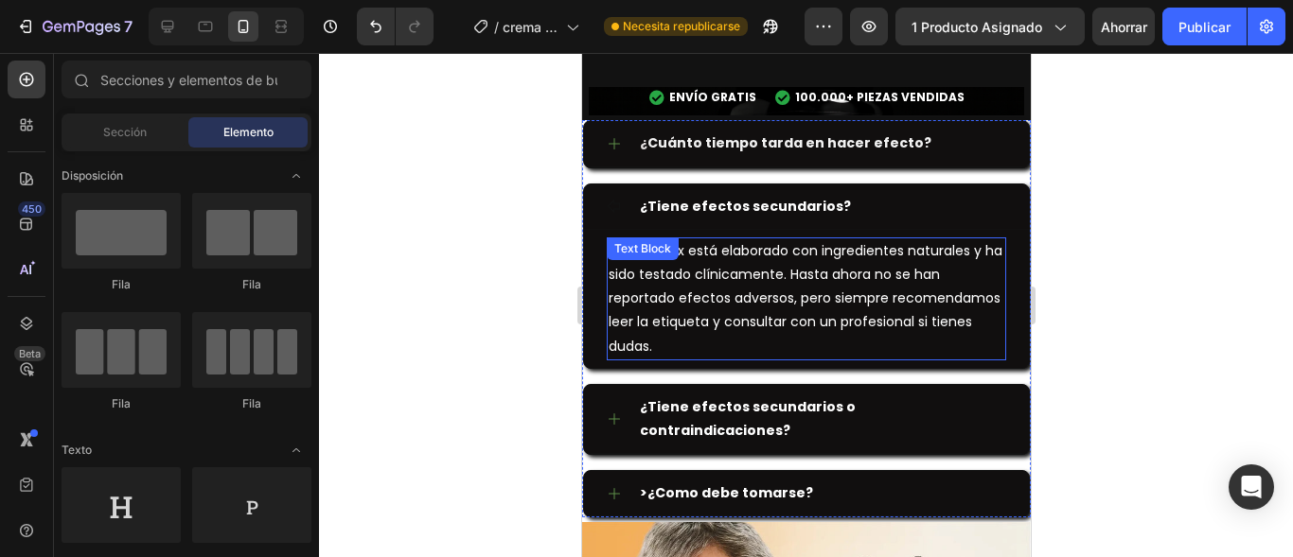
scroll to position [4269, 0]
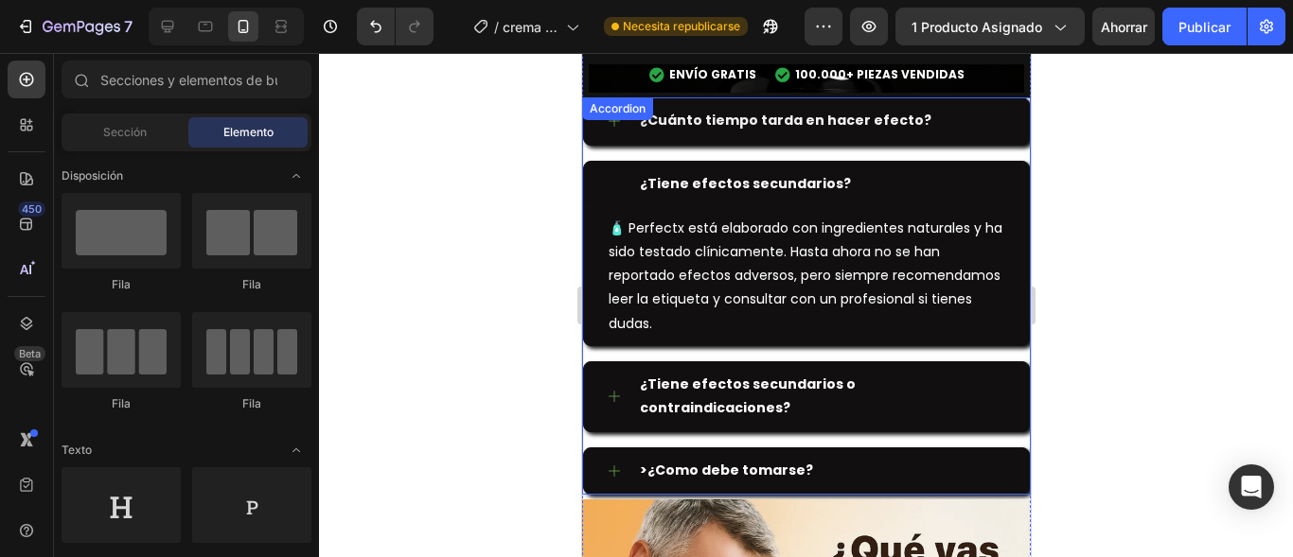
click at [751, 380] on p "¿Tiene efectos secundarios o contraindicaciones?" at bounding box center [820, 396] width 363 height 47
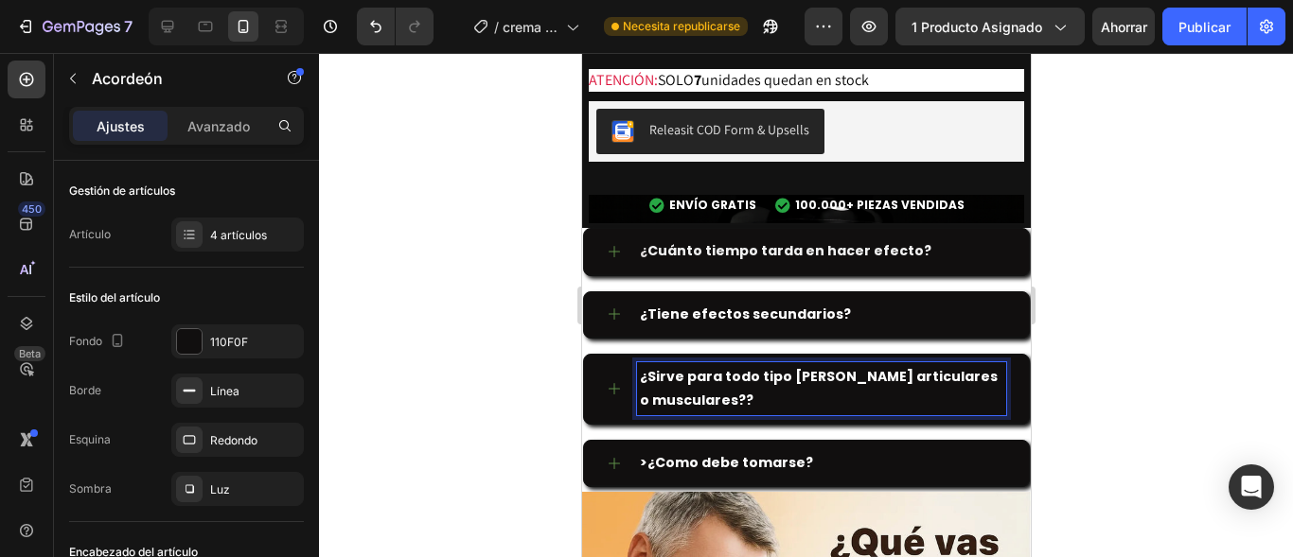
scroll to position [4131, 0]
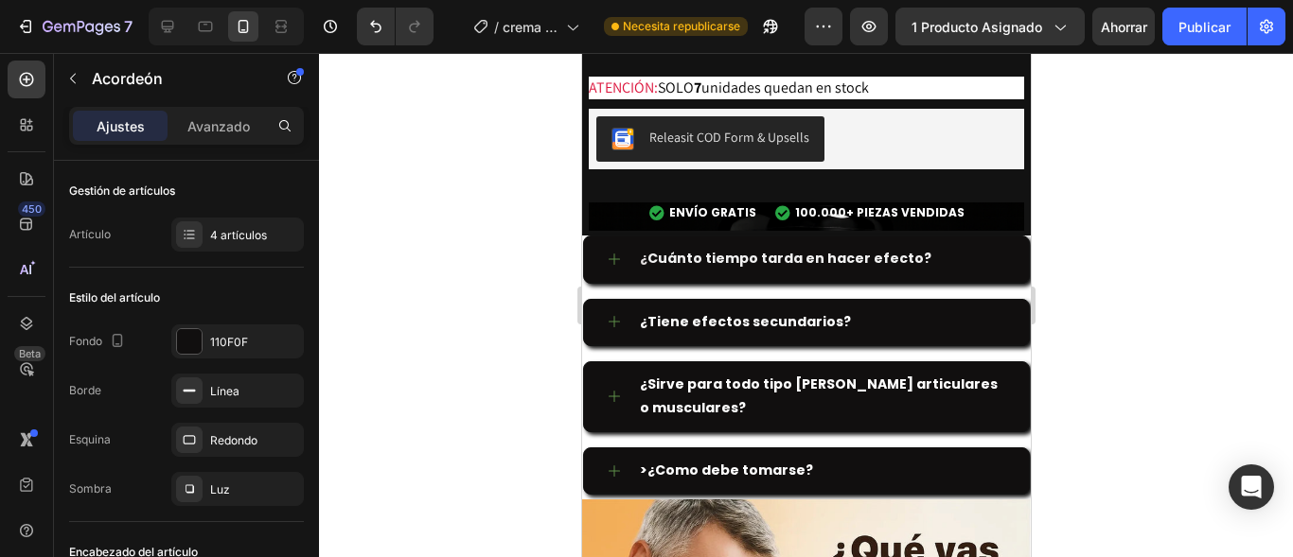
click at [608, 390] on div "¿Sirve para todo tipo [PERSON_NAME] articulares o musculares?" at bounding box center [805, 396] width 445 height 69
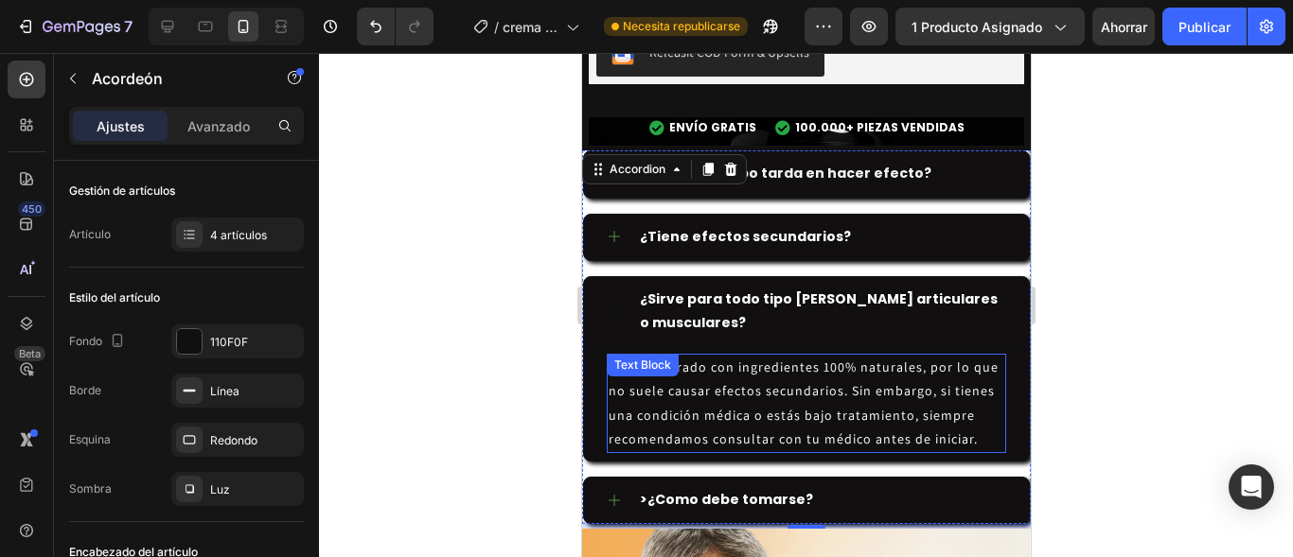
scroll to position [4233, 0]
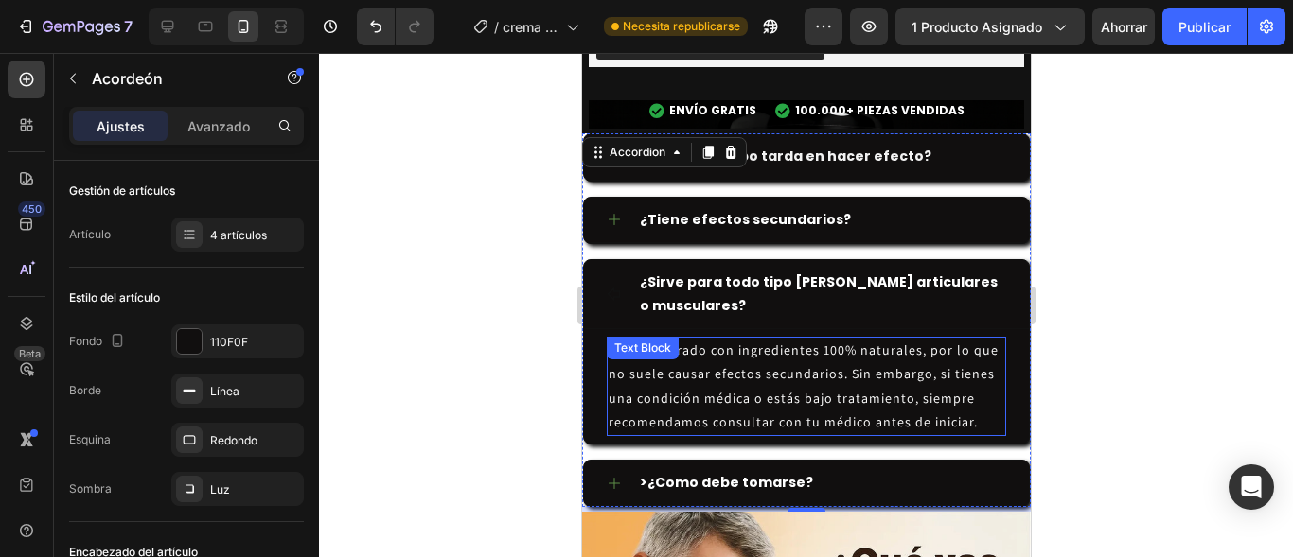
click at [632, 366] on p "Está elaborado con ingredientes 100% naturales, por lo que no suele causar efec…" at bounding box center [806, 387] width 396 height 96
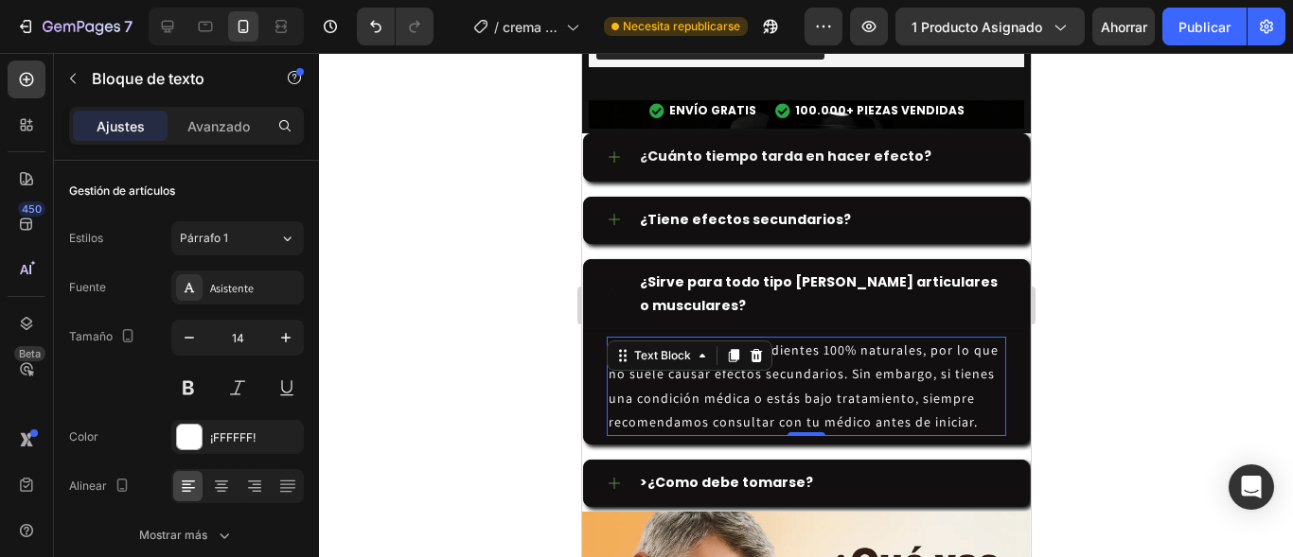
click at [635, 370] on p "Está elaborado con ingredientes 100% naturales, por lo que no suele causar efec…" at bounding box center [806, 387] width 396 height 96
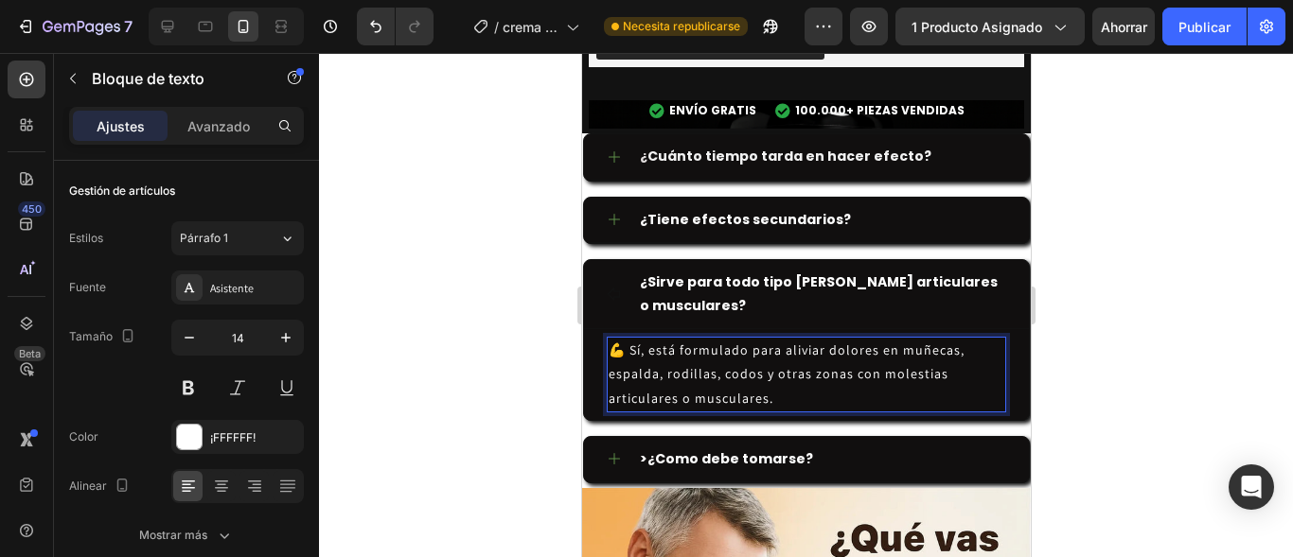
click at [535, 369] on div at bounding box center [806, 305] width 974 height 504
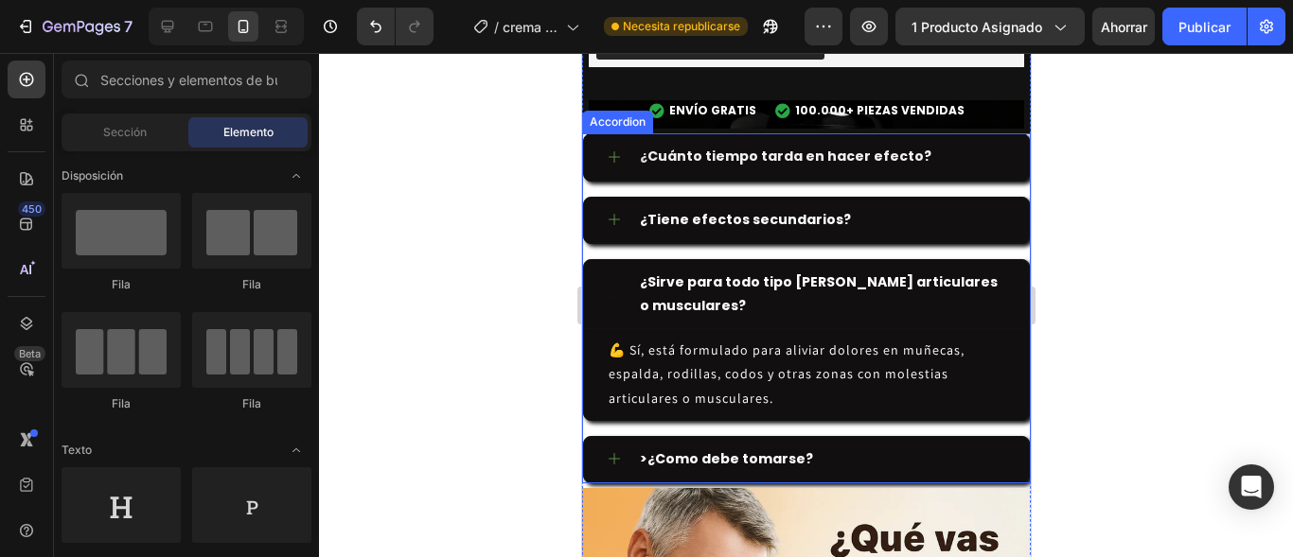
click at [715, 449] on strong "¿Como debe tomarse?" at bounding box center [729, 458] width 166 height 19
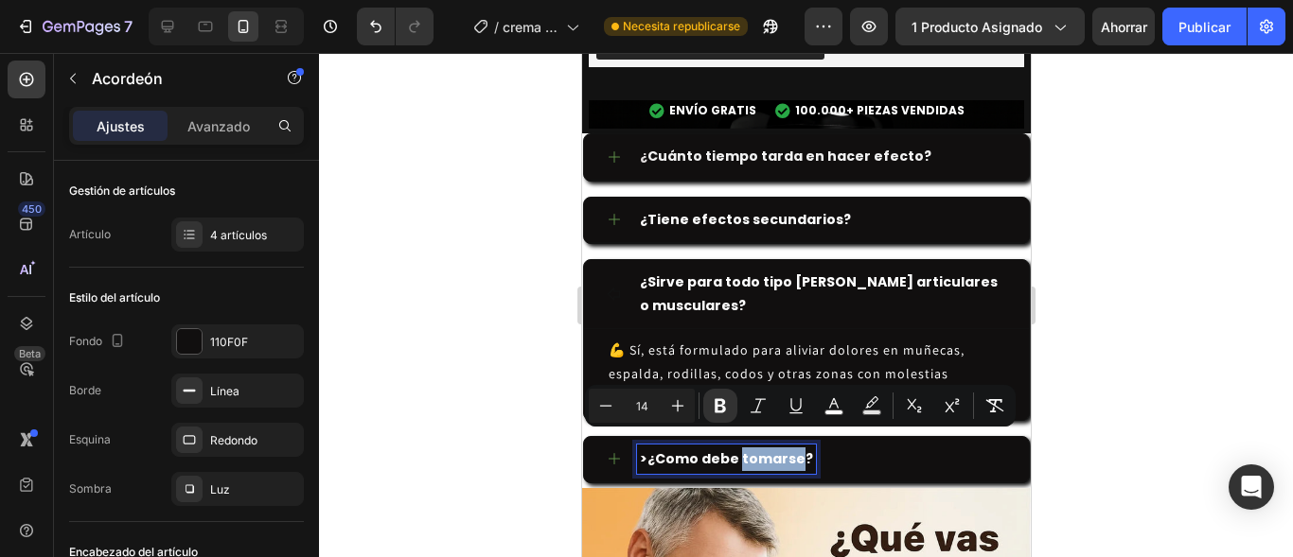
click at [744, 449] on strong "¿Como debe tomarse?" at bounding box center [729, 458] width 166 height 19
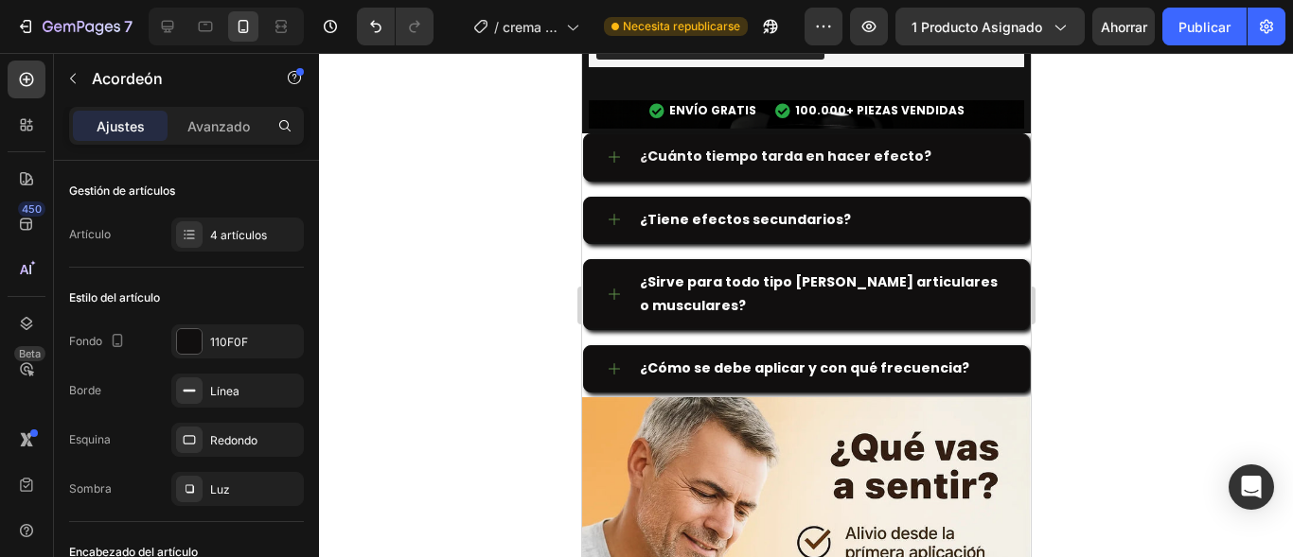
click at [609, 363] on icon at bounding box center [613, 368] width 11 height 11
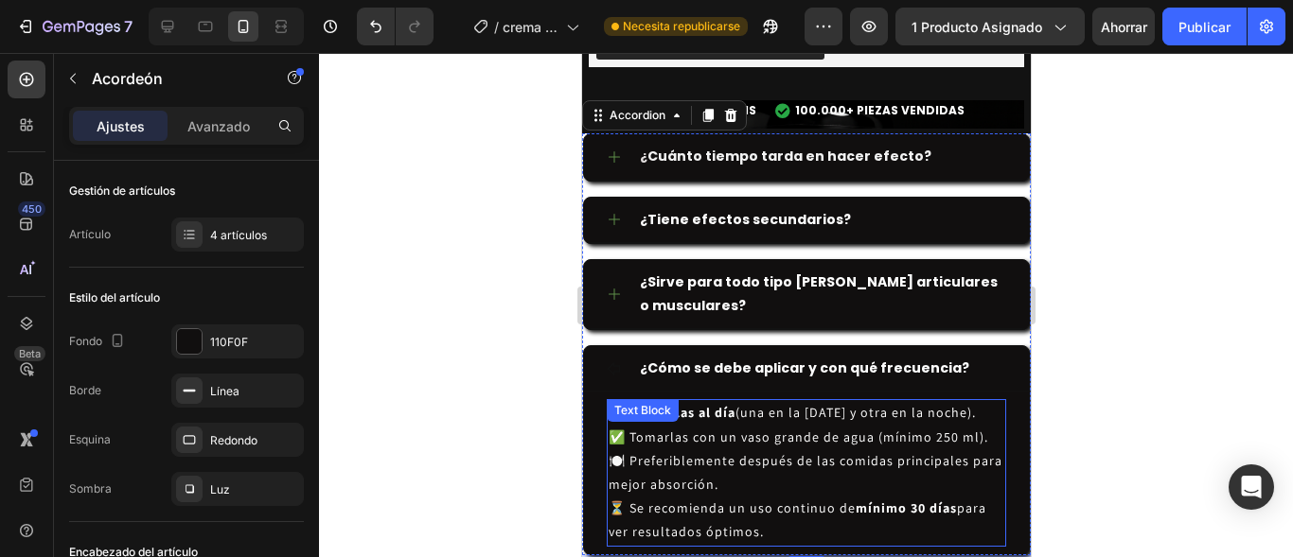
click at [622, 449] on p "🍽️ Preferiblemente después de las comidas principales para mejor absorción." at bounding box center [806, 472] width 396 height 47
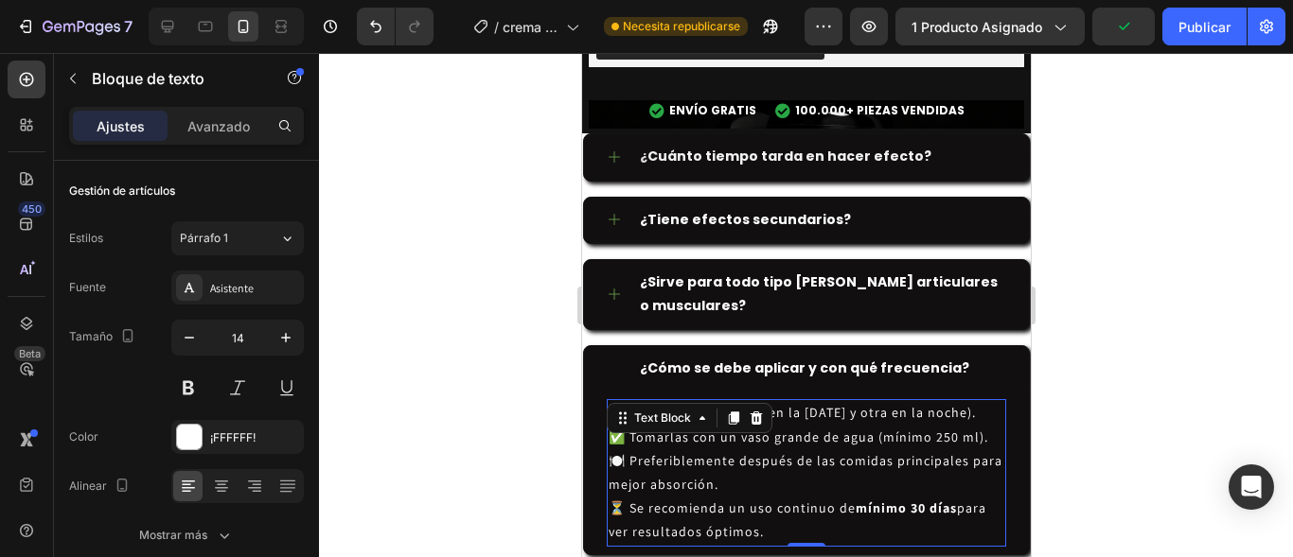
click at [621, 449] on p "🍽️ Preferiblemente después de las comidas principales para mejor absorción." at bounding box center [806, 472] width 396 height 47
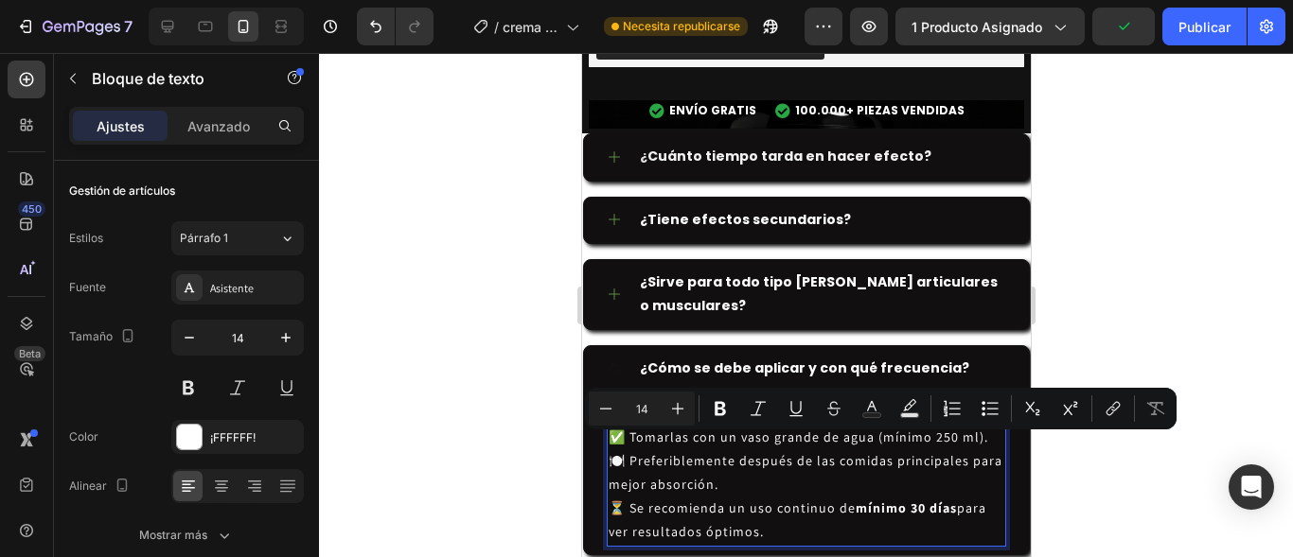
click at [632, 481] on p "🍽️ Preferiblemente después de las comidas principales para mejor absorción." at bounding box center [806, 472] width 396 height 47
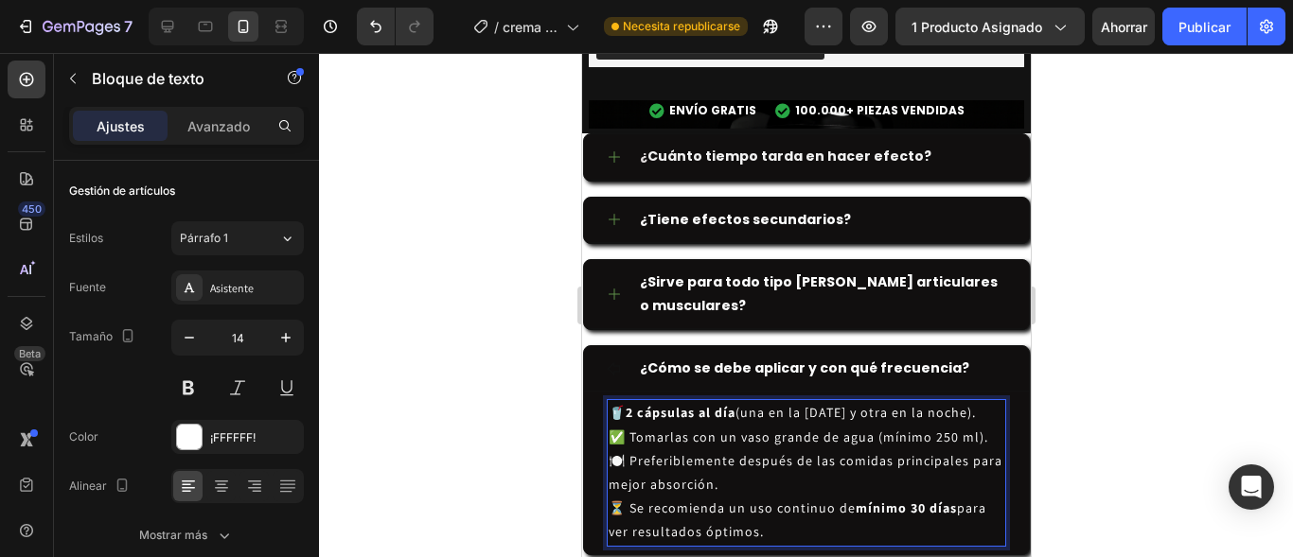
click at [610, 401] on p "🥤 2 cápsulas al día (una en la [DATE] y otra en la noche)." at bounding box center [806, 413] width 396 height 24
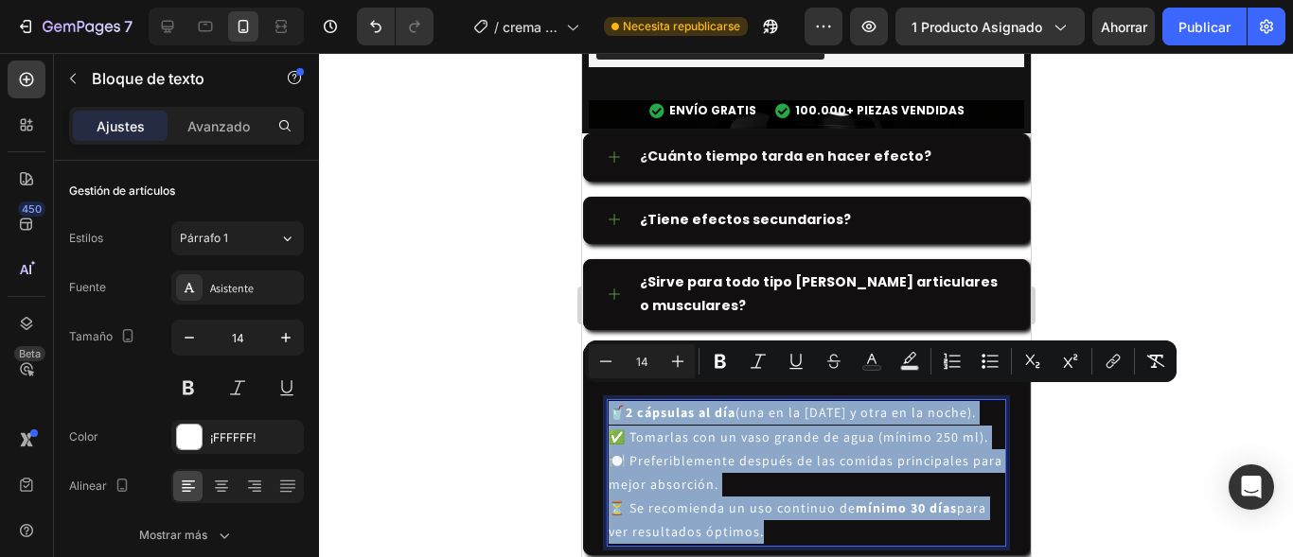
drag, startPoint x: 610, startPoint y: 397, endPoint x: 742, endPoint y: 520, distance: 180.7
click at [742, 520] on div "🥤 2 cápsulas al día (una en la [DATE] y otra en la noche). ✅ Tomarlas con un va…" at bounding box center [805, 472] width 399 height 147
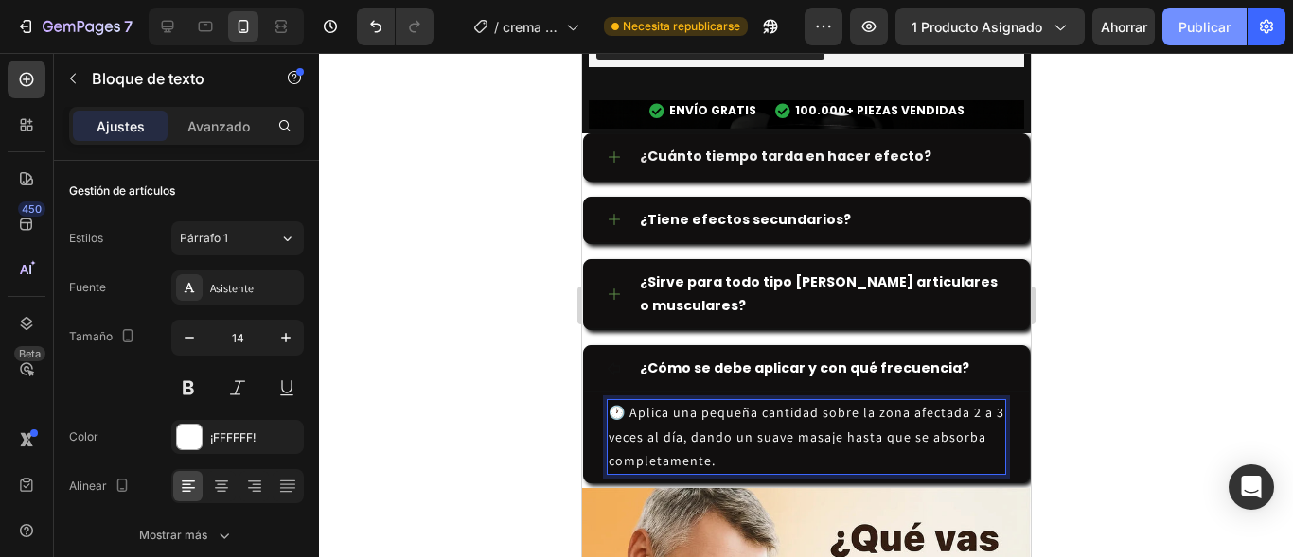
click at [1184, 22] on font "Publicar" at bounding box center [1204, 27] width 52 height 16
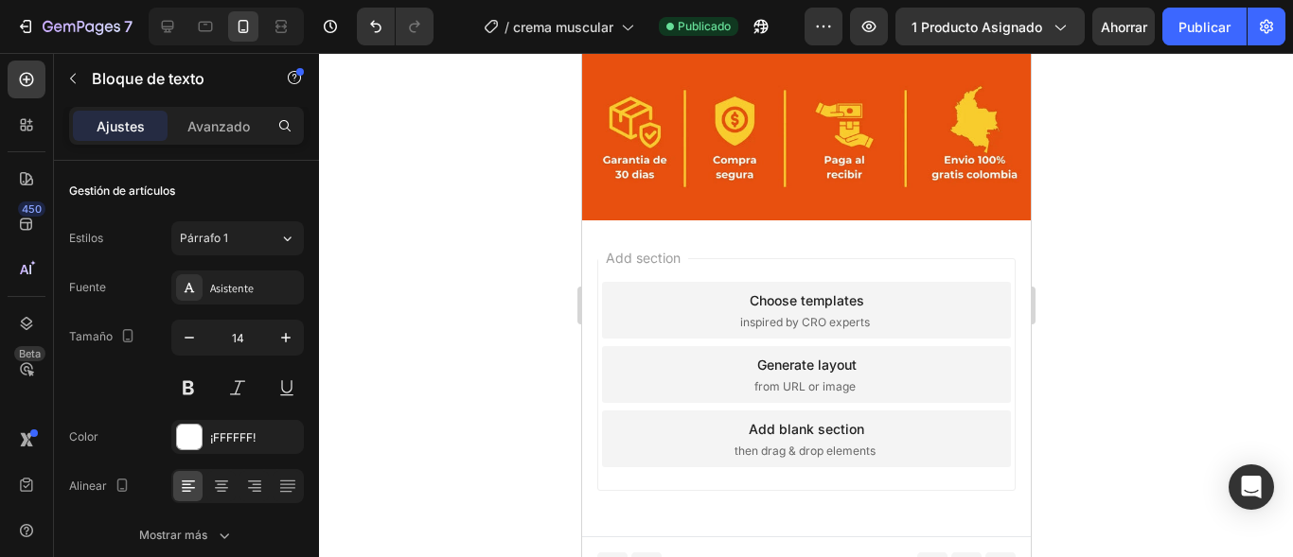
scroll to position [8577, 0]
